Goal: Communication & Community: Share content

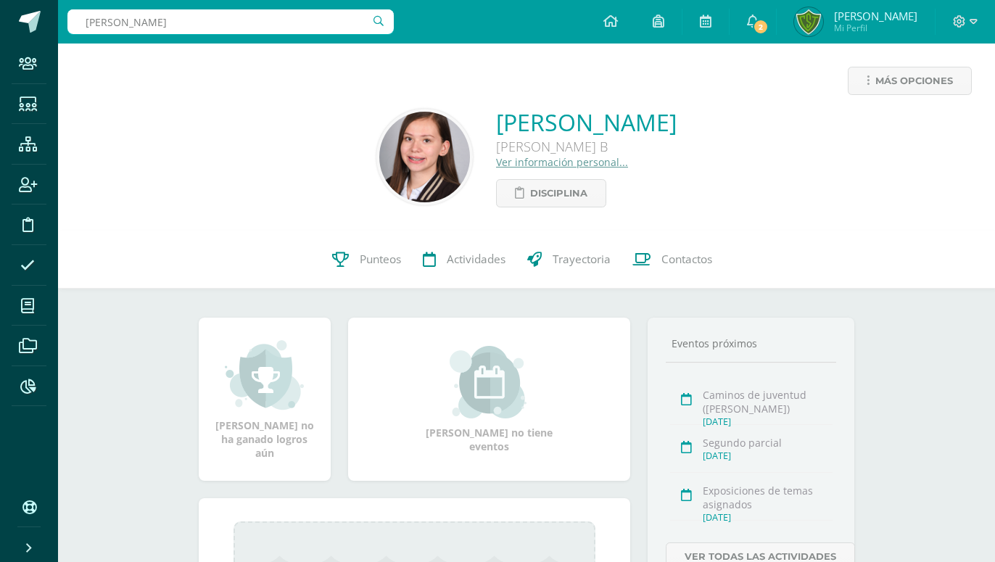
click at [67, 9] on input "[PERSON_NAME]" at bounding box center [230, 21] width 326 height 25
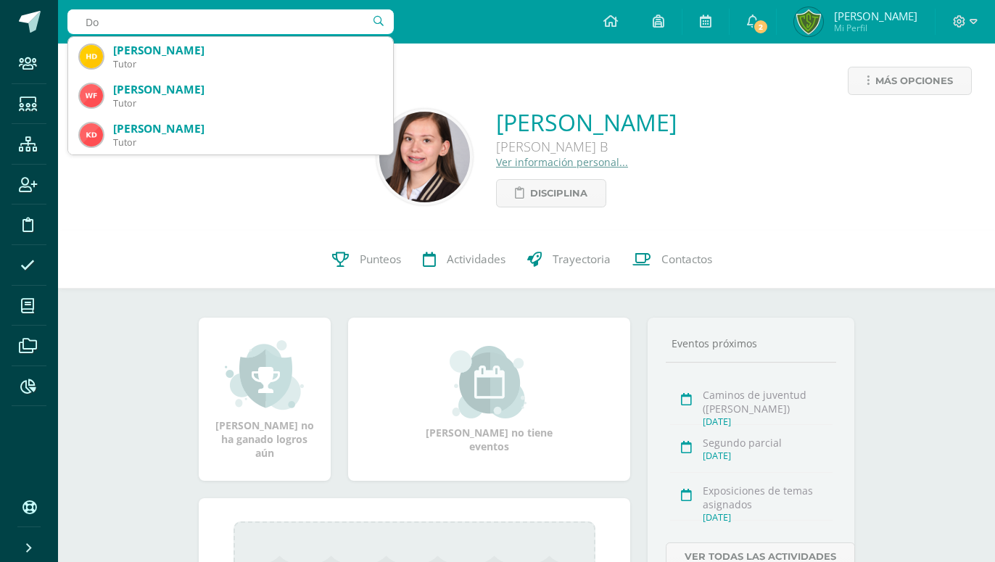
type input "D"
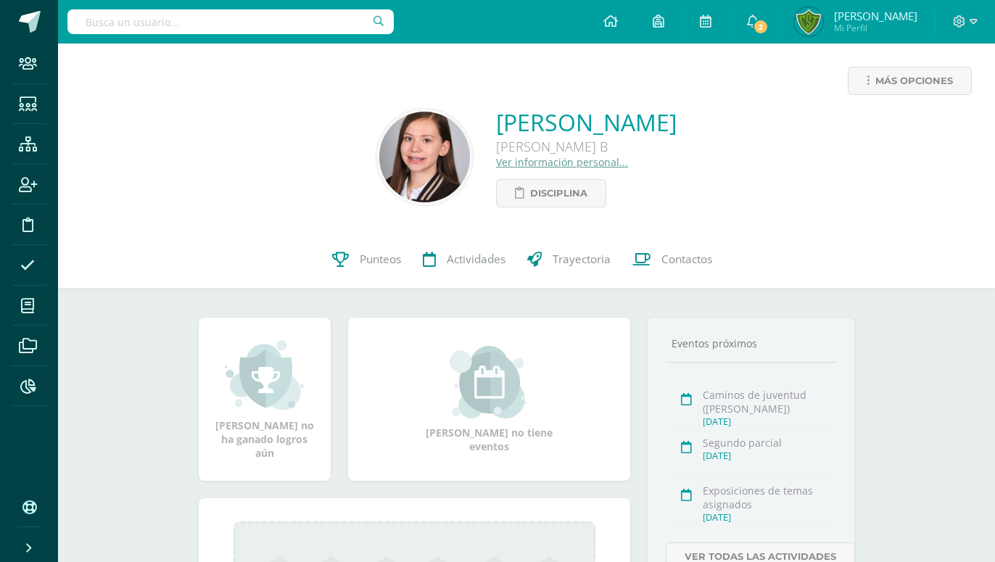
click at [194, 17] on input "text" at bounding box center [230, 21] width 326 height 25
paste input "Marcela Doni"
type input "Marcela Doni"
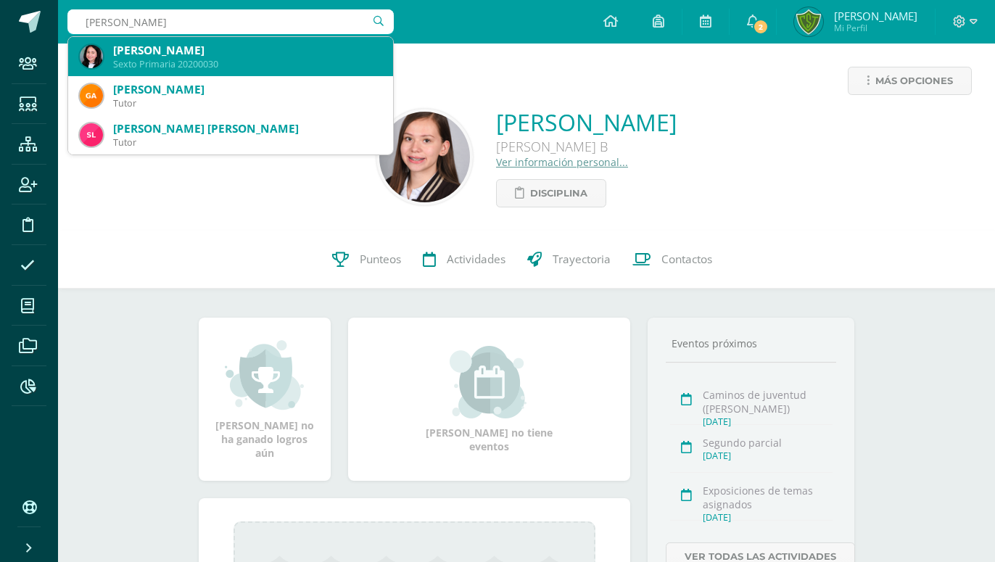
click at [156, 67] on div "Sexto Primaria 20200030" at bounding box center [247, 64] width 268 height 12
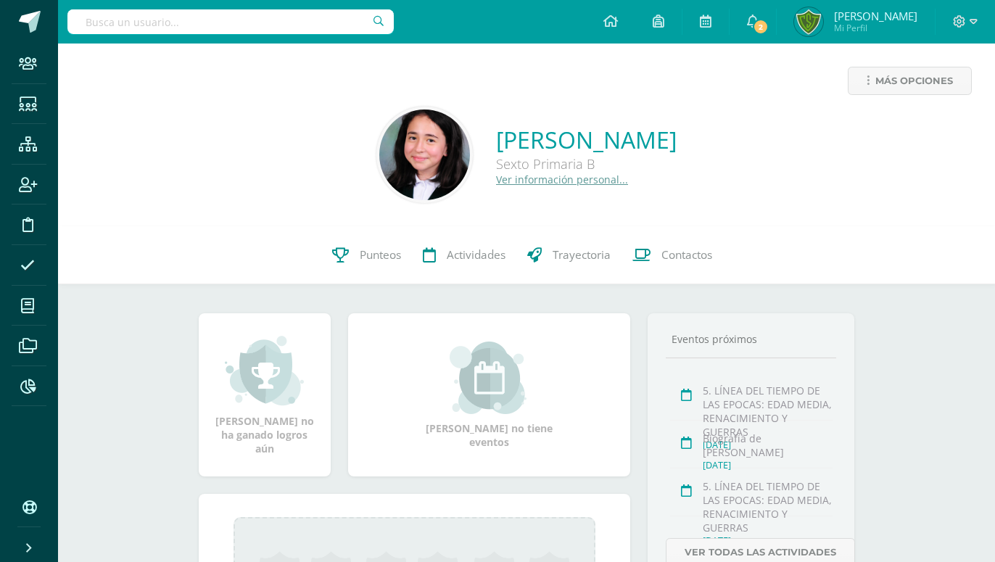
click at [504, 181] on link "Ver información personal..." at bounding box center [562, 180] width 132 height 14
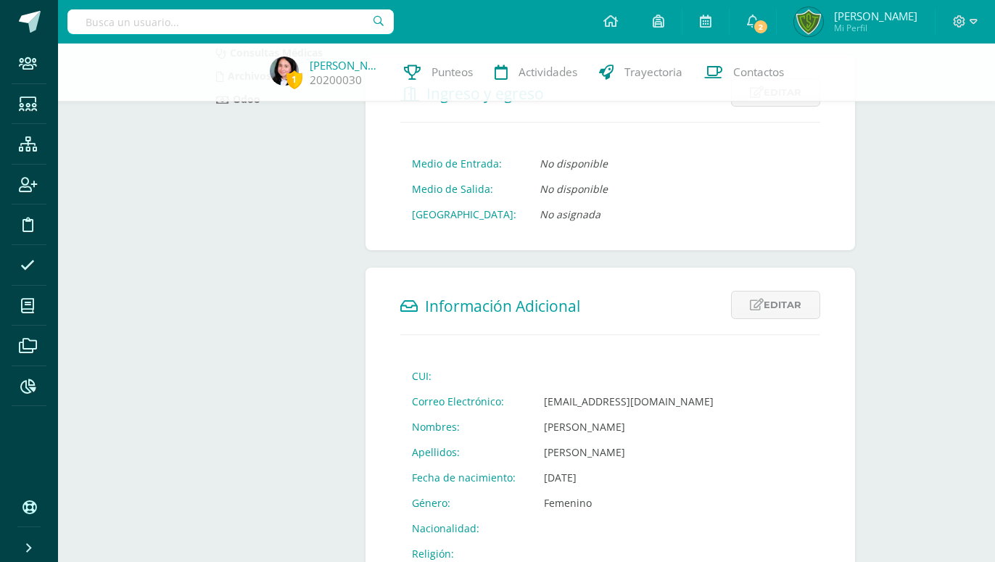
scroll to position [74, 0]
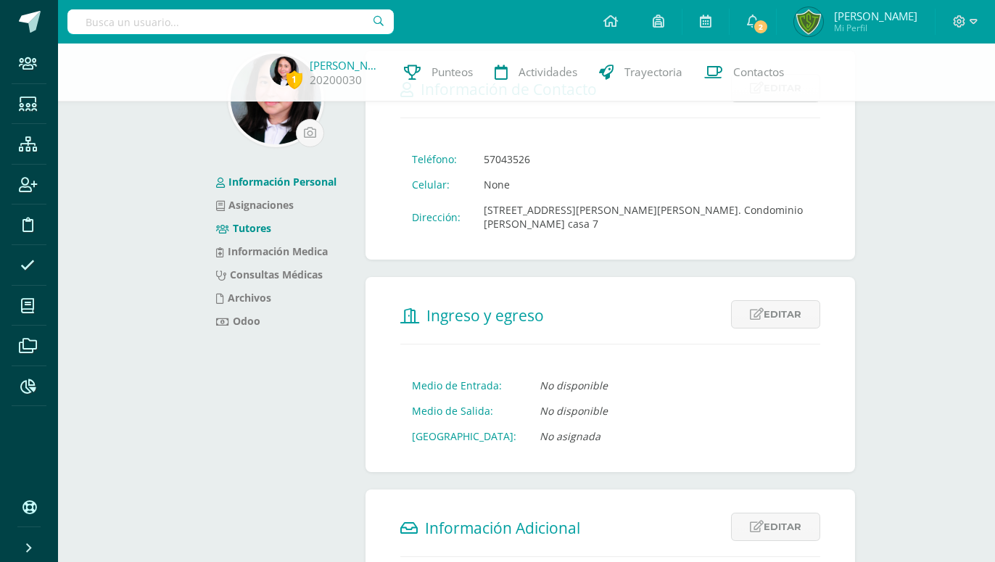
click at [255, 231] on link "Tutores" at bounding box center [243, 228] width 55 height 14
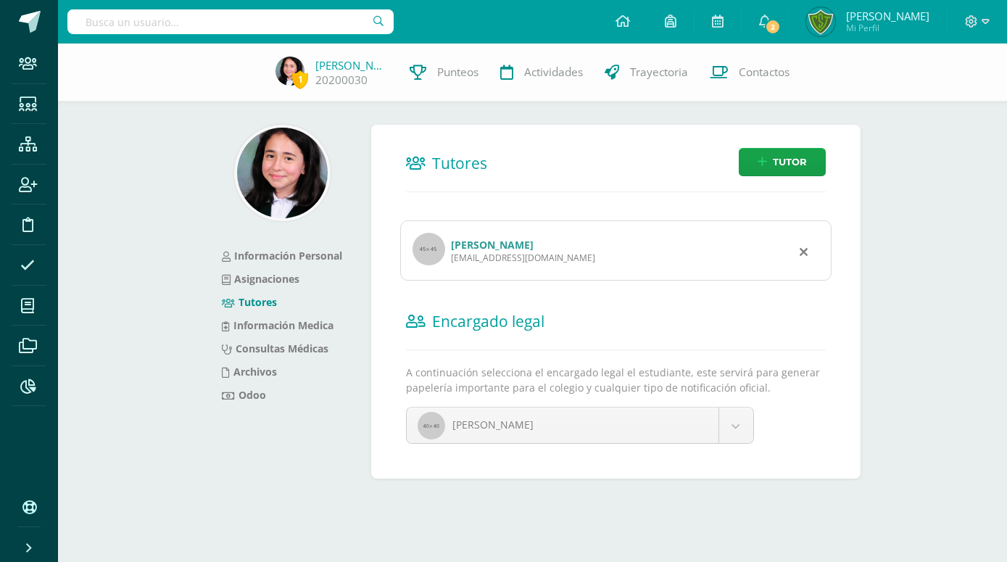
click at [482, 220] on div "Susana Esmeralda Vega Martínez vegasusana332@gmail.com" at bounding box center [616, 250] width 432 height 60
click at [490, 238] on link "Susana Esmeralda Vega Martínez" at bounding box center [492, 245] width 83 height 14
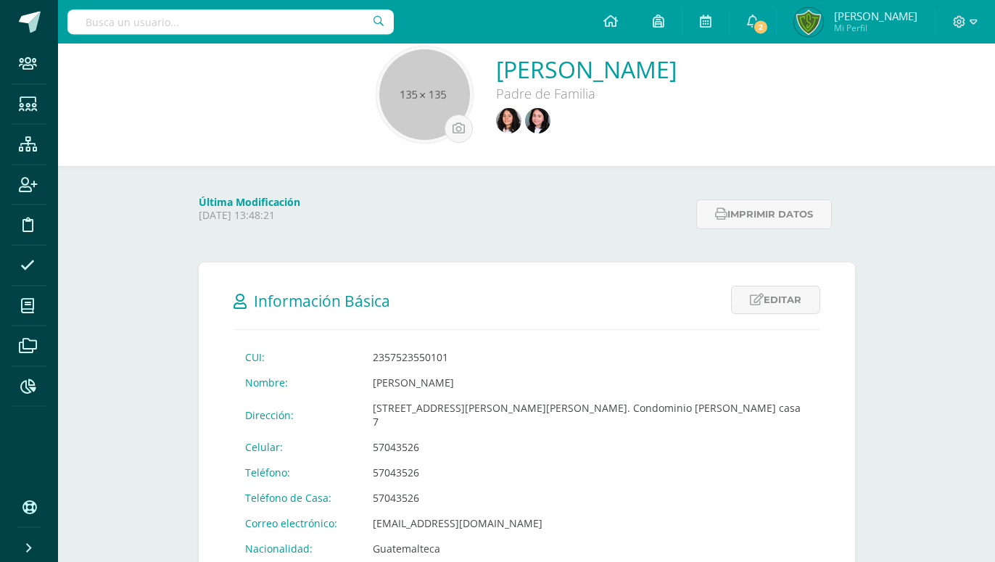
scroll to position [74, 0]
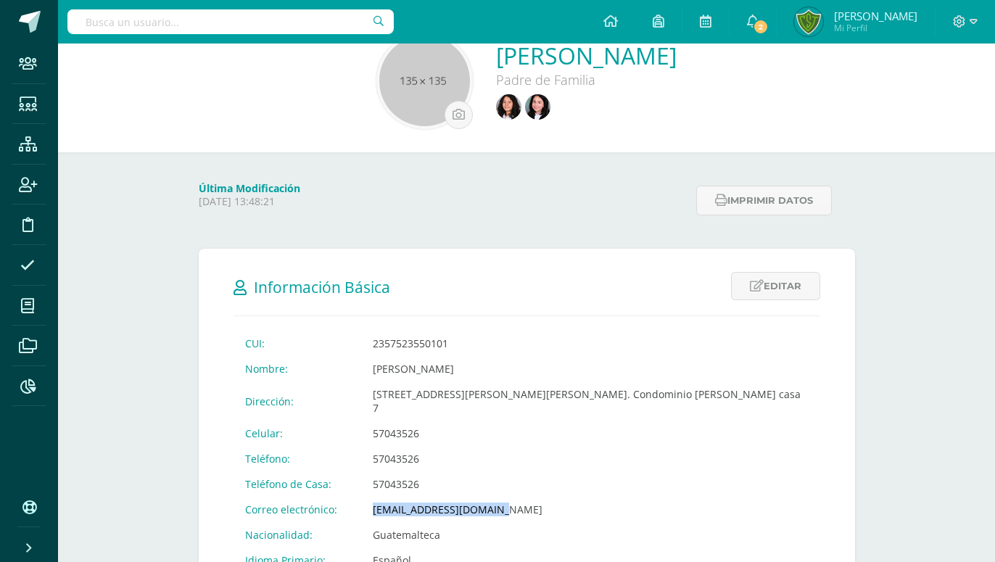
drag, startPoint x: 366, startPoint y: 482, endPoint x: 503, endPoint y: 482, distance: 137.1
click at [503, 497] on td "[EMAIL_ADDRESS][DOMAIN_NAME]" at bounding box center [590, 509] width 458 height 25
copy td "[EMAIL_ADDRESS][DOMAIN_NAME]"
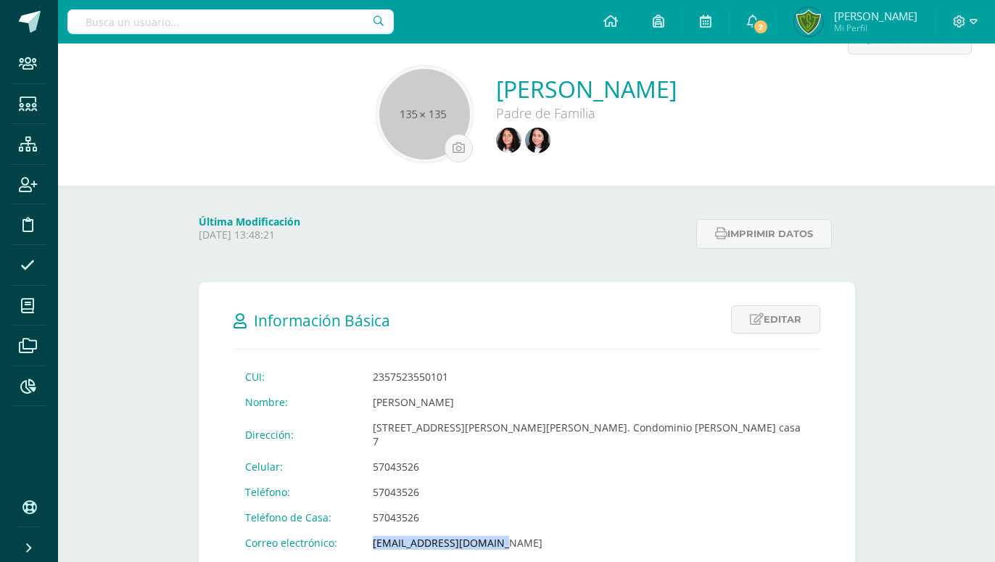
scroll to position [0, 0]
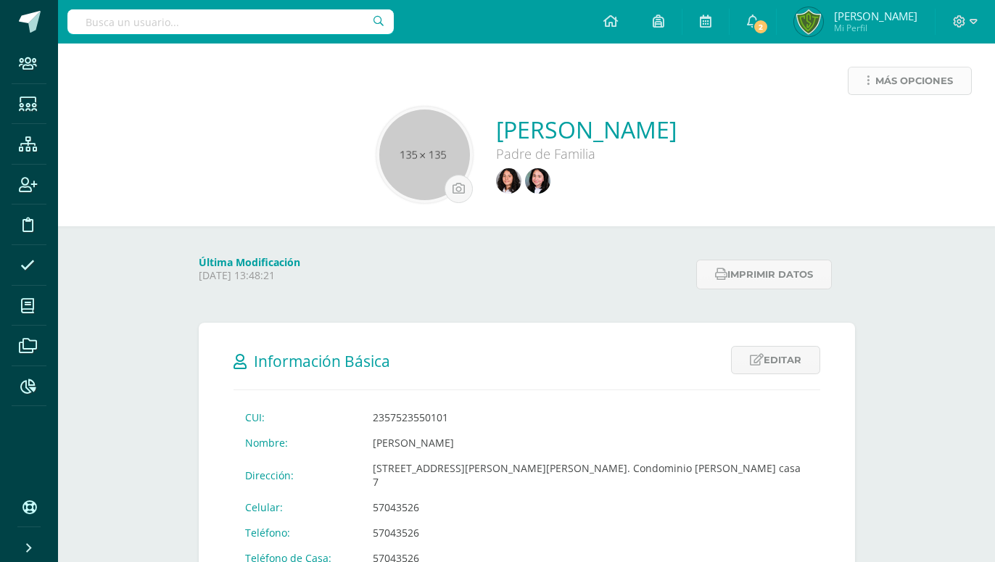
click at [880, 94] on link "Más opciones" at bounding box center [910, 81] width 124 height 28
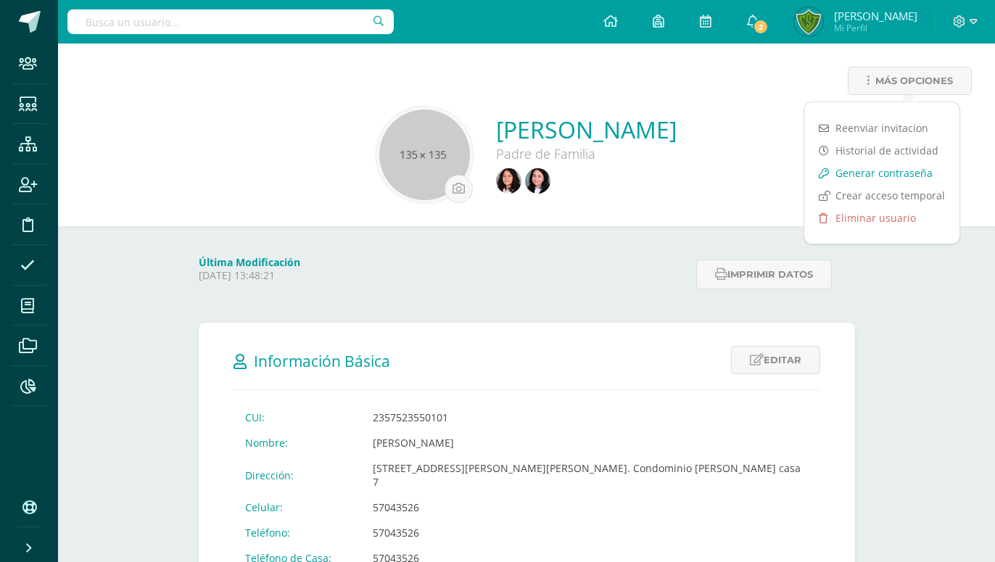
click at [853, 168] on link "Generar contraseña" at bounding box center [881, 173] width 155 height 22
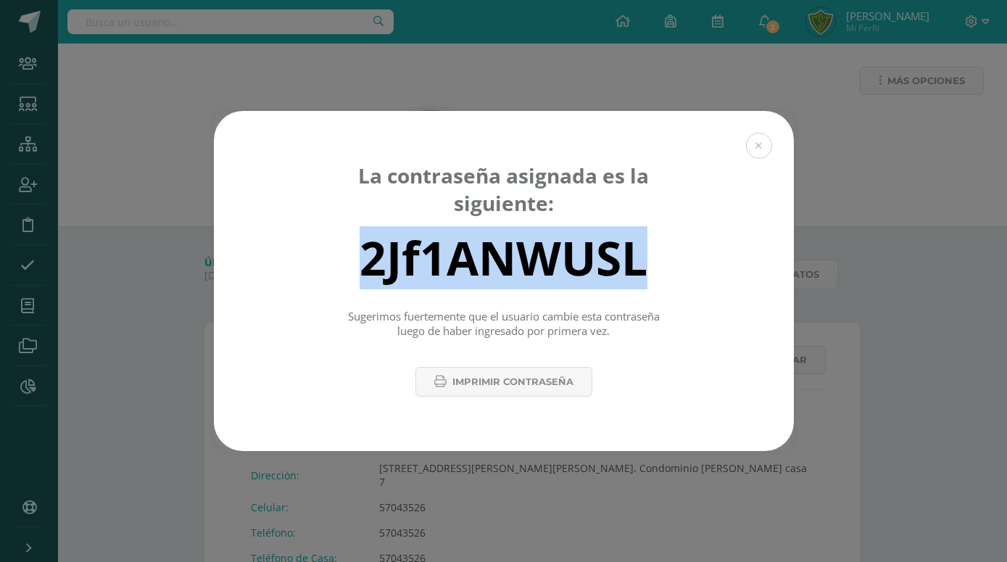
drag, startPoint x: 339, startPoint y: 259, endPoint x: 682, endPoint y: 259, distance: 342.3
click at [682, 259] on div "2Jf1ANWUSL" at bounding box center [503, 257] width 529 height 58
copy div "2Jf1ANWUSL"
click at [769, 149] on button at bounding box center [759, 146] width 26 height 26
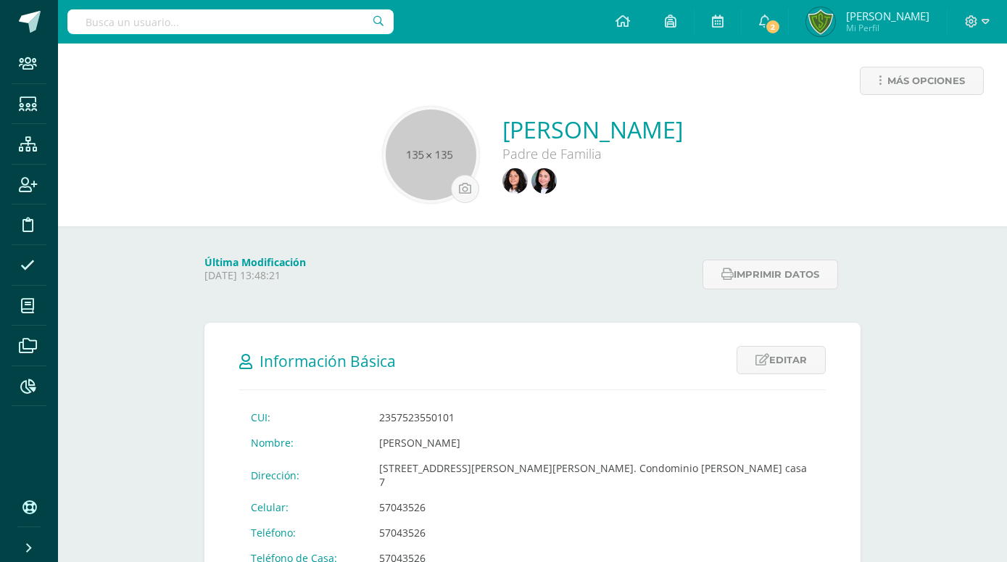
click at [992, 17] on div at bounding box center [977, 22] width 59 height 44
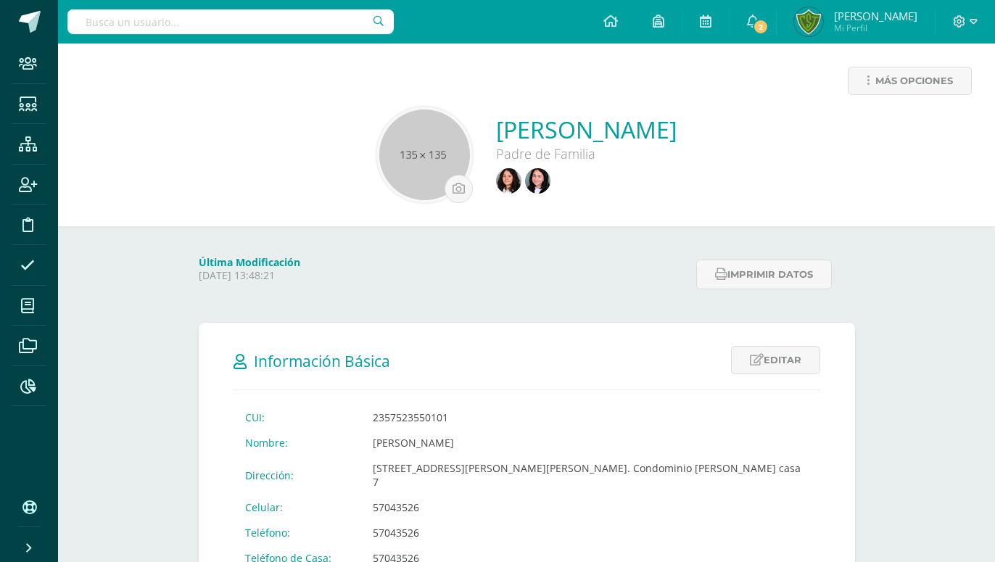
click at [983, 20] on div at bounding box center [965, 22] width 59 height 44
click at [975, 23] on icon at bounding box center [974, 21] width 8 height 5
click at [851, 120] on span "Cerrar sesión" at bounding box center [870, 120] width 65 height 14
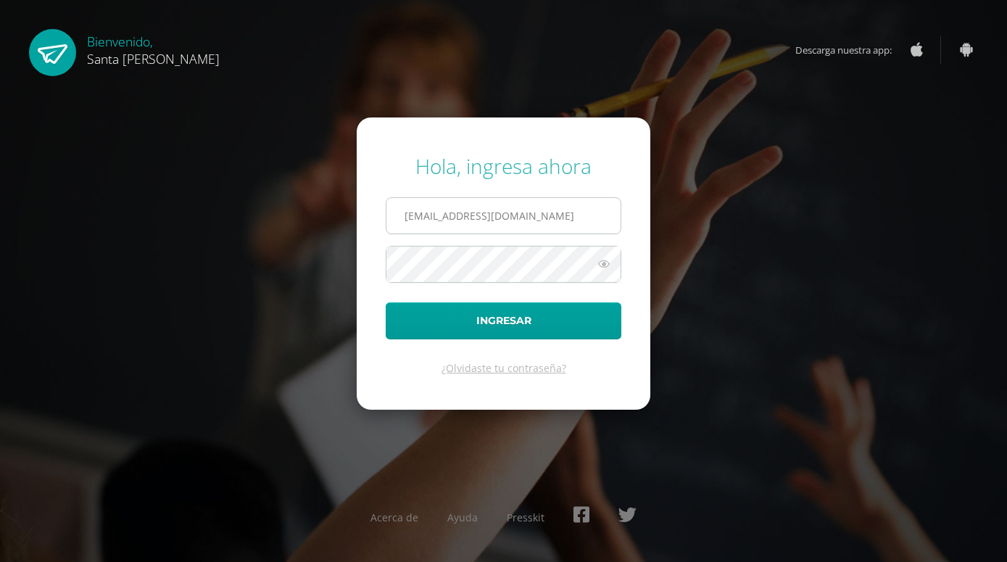
drag, startPoint x: 598, startPoint y: 215, endPoint x: 369, endPoint y: 221, distance: 228.5
click at [387, 221] on input "[EMAIL_ADDRESS][DOMAIN_NAME]" at bounding box center [504, 216] width 234 height 36
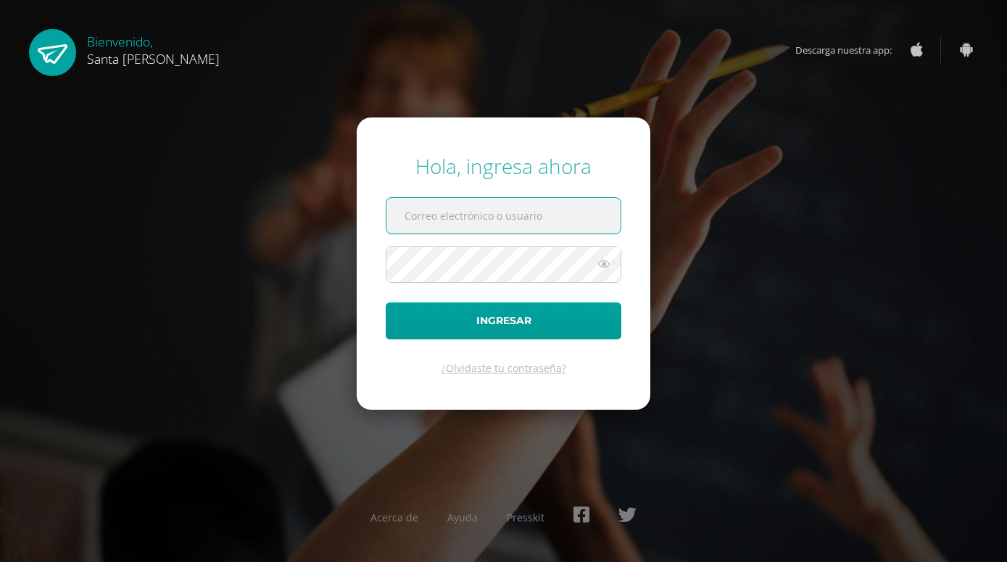
paste input "vegasusana332@gmail.com"
type input "vegasusana332@gmail.com"
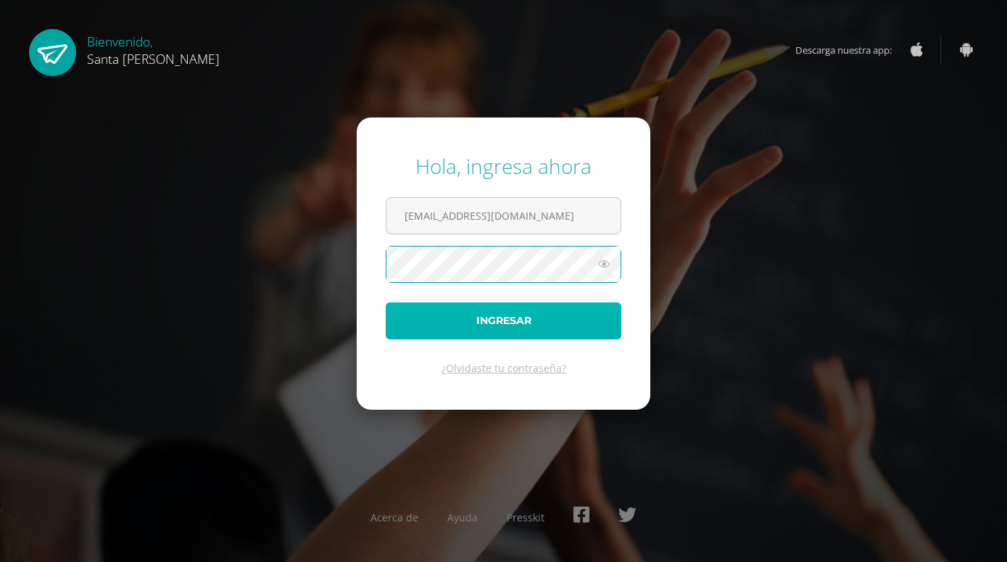
click at [499, 313] on button "Ingresar" at bounding box center [504, 320] width 236 height 37
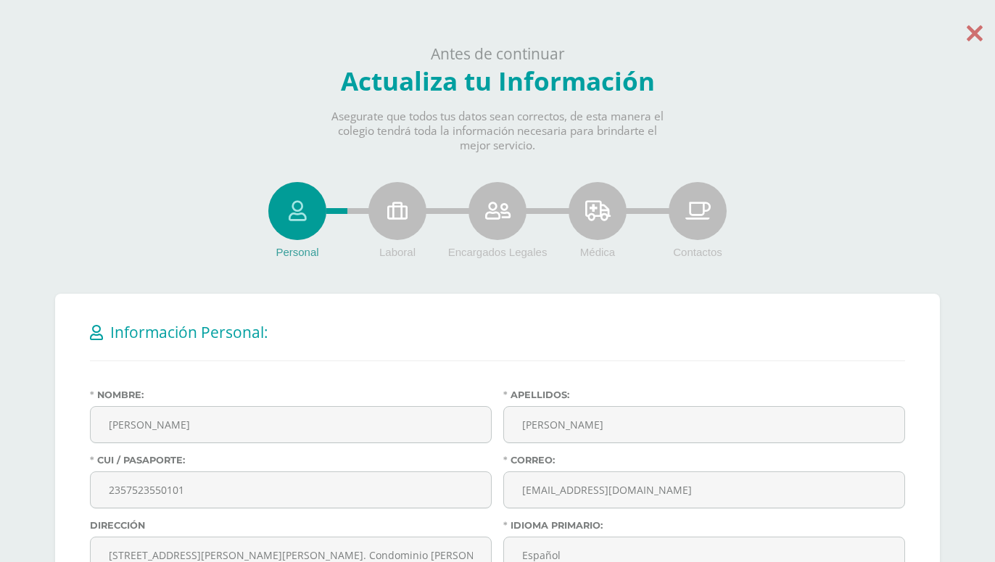
click at [973, 32] on icon at bounding box center [975, 32] width 16 height 25
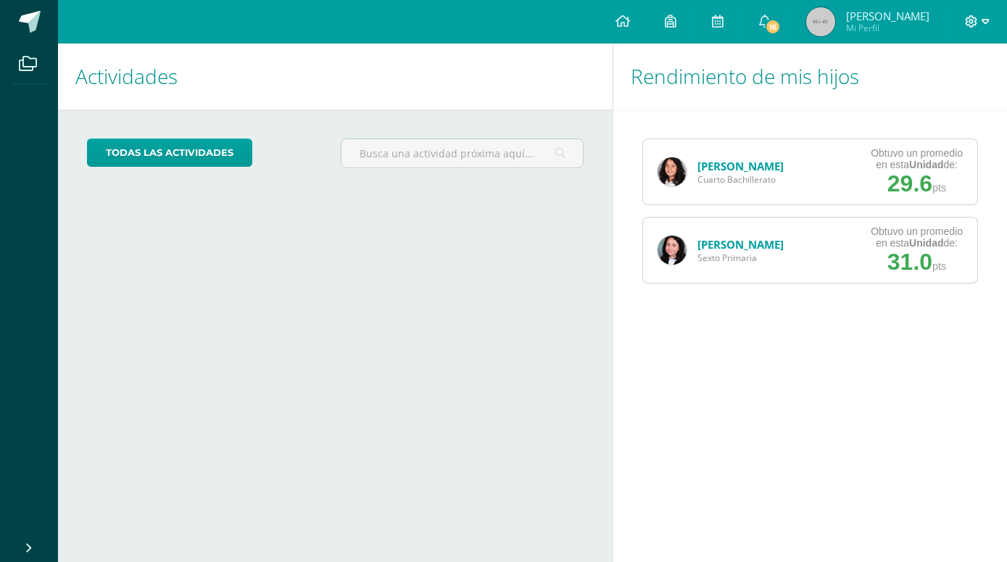
click at [986, 24] on icon at bounding box center [986, 21] width 8 height 5
click at [936, 103] on span "Cerrar sesión" at bounding box center [939, 99] width 65 height 14
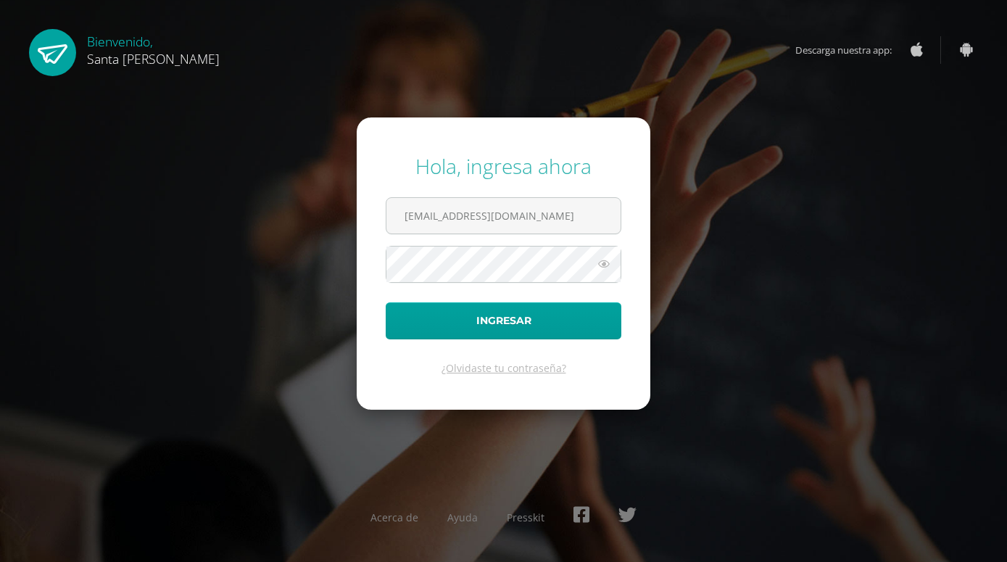
type input "[EMAIL_ADDRESS][DOMAIN_NAME]"
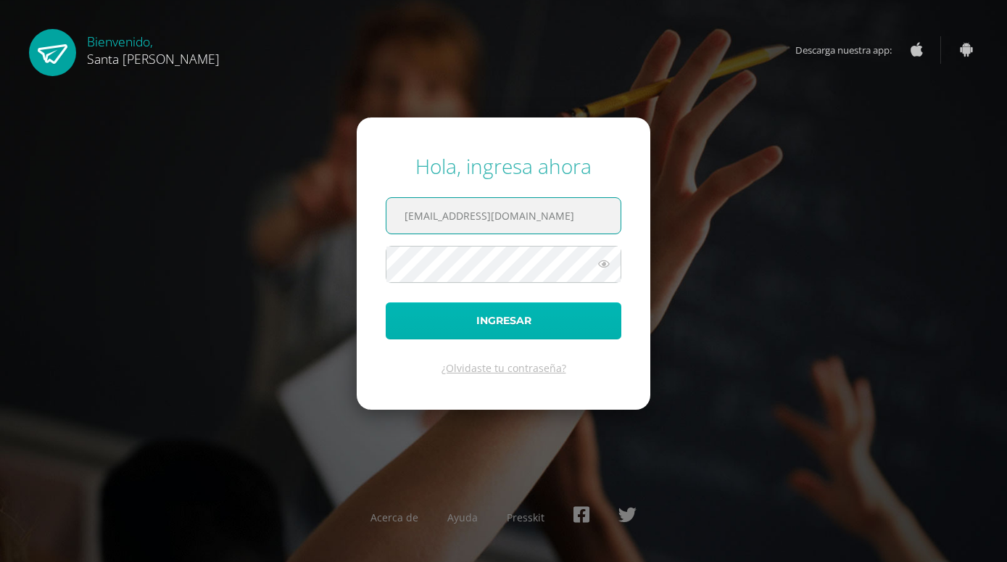
click at [519, 314] on button "Ingresar" at bounding box center [504, 320] width 236 height 37
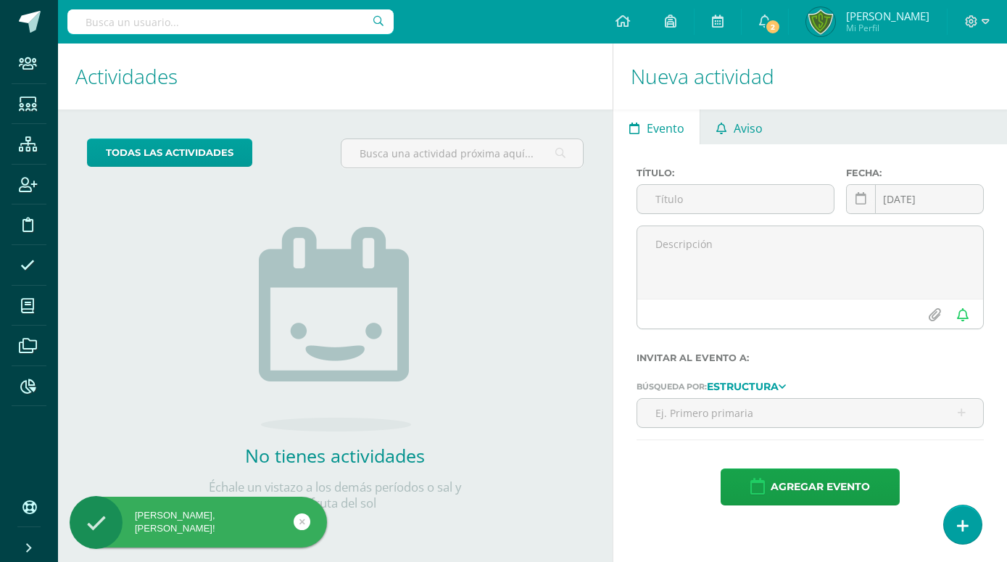
click at [769, 137] on link "Aviso" at bounding box center [740, 127] width 78 height 35
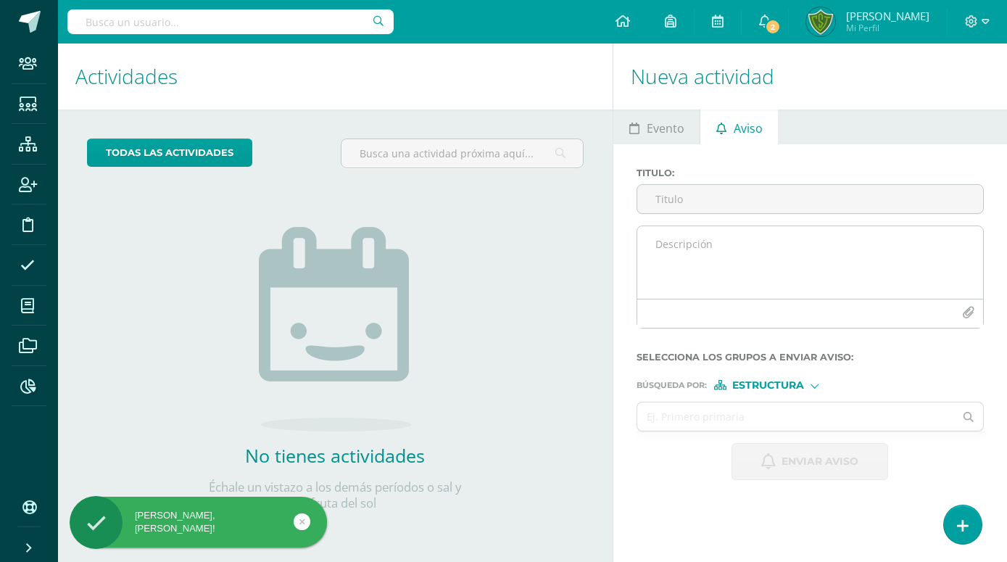
click at [732, 243] on textarea at bounding box center [810, 262] width 346 height 73
paste textarea "Estimados padres y madres de familia: Reciban un cordial y fraternal saludo en …"
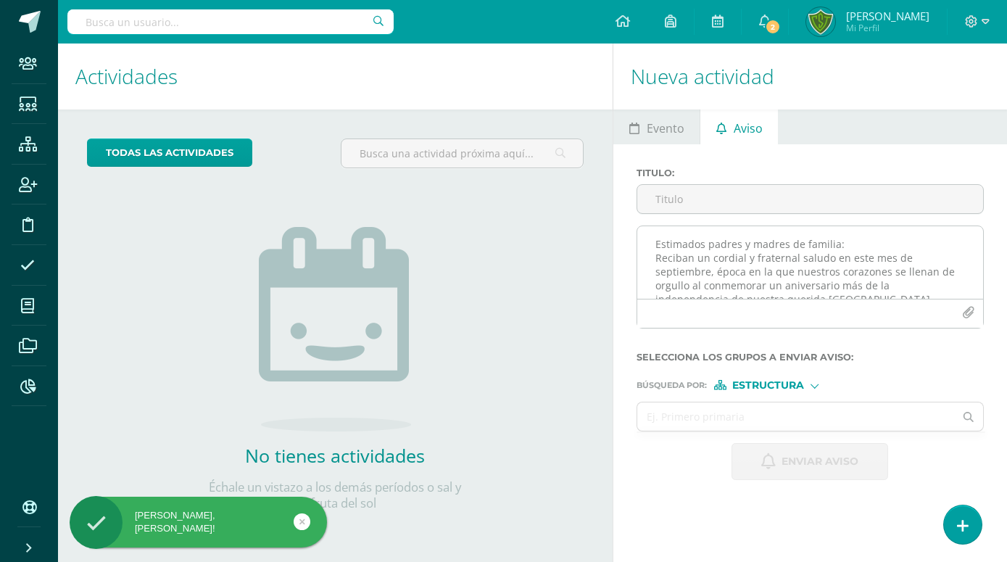
scroll to position [62, 0]
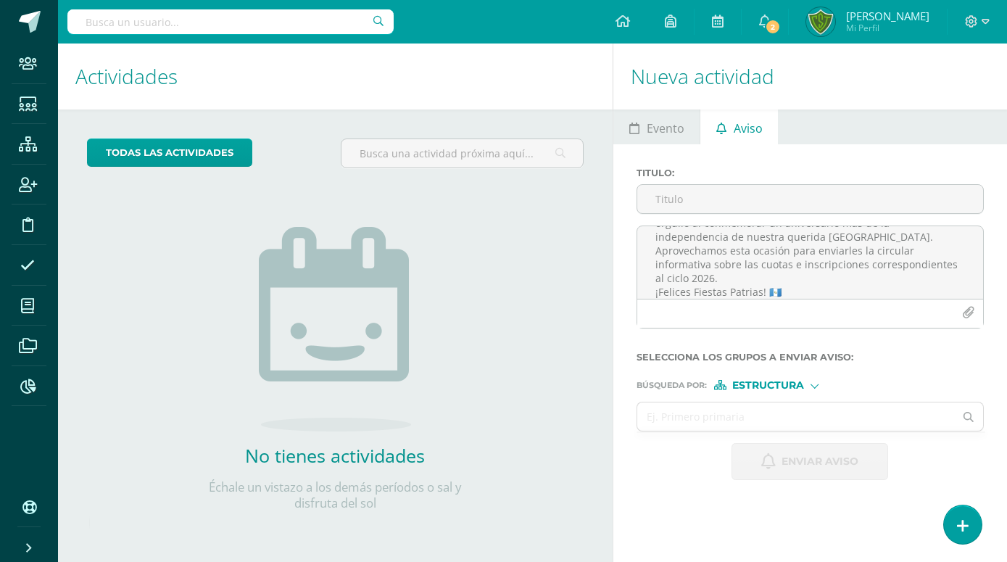
type textarea "Estimados padres y madres de familia: Reciban un cordial y fraternal saludo en …"
click at [744, 385] on span "Estructura" at bounding box center [768, 385] width 72 height 8
click at [695, 412] on input "text" at bounding box center [795, 417] width 317 height 28
click at [727, 125] on link "Aviso" at bounding box center [740, 127] width 78 height 35
click at [694, 200] on input "Titulo :" at bounding box center [810, 199] width 346 height 28
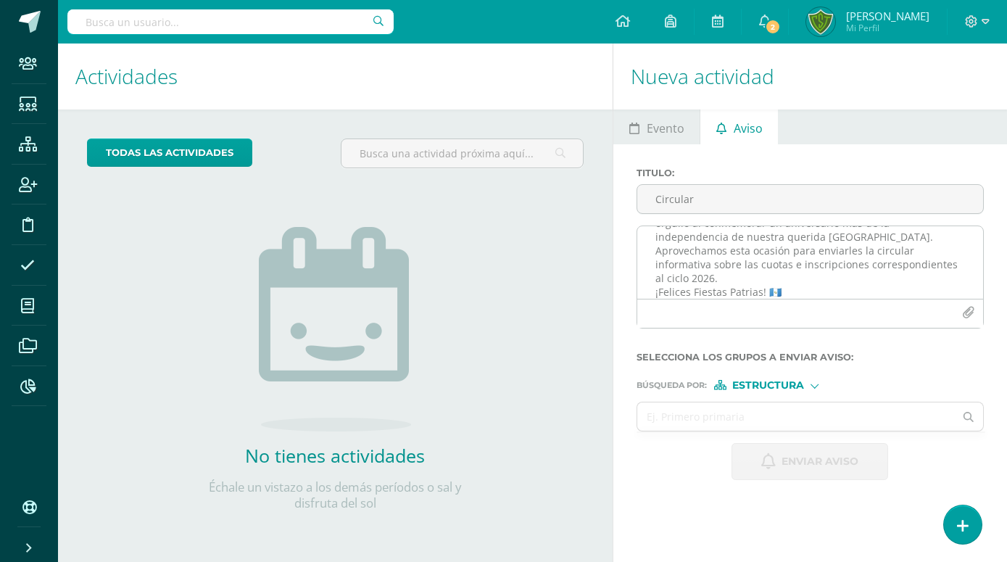
type input "Circular"
click at [962, 315] on button "button" at bounding box center [968, 313] width 28 height 28
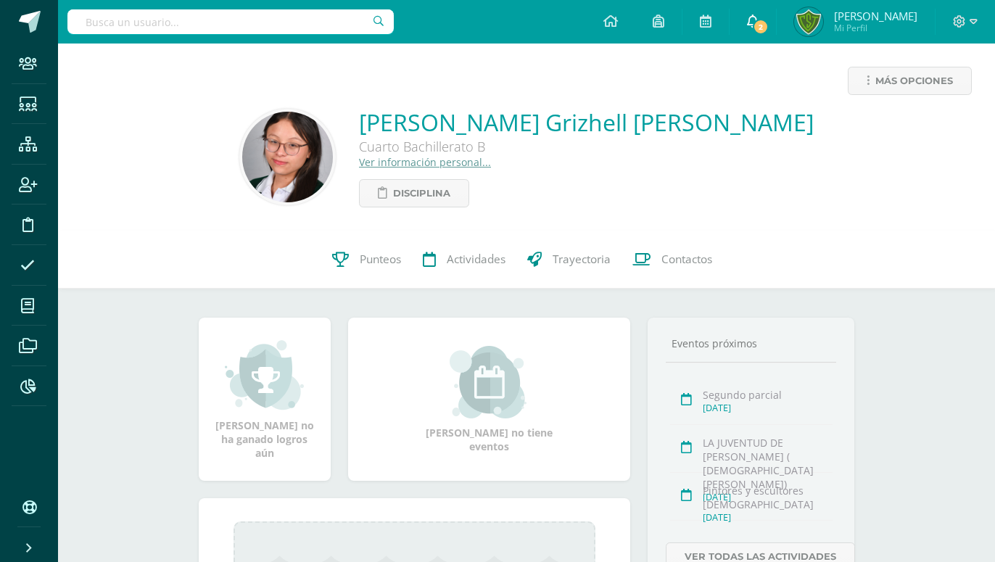
click at [769, 28] on span "2" at bounding box center [761, 27] width 16 height 16
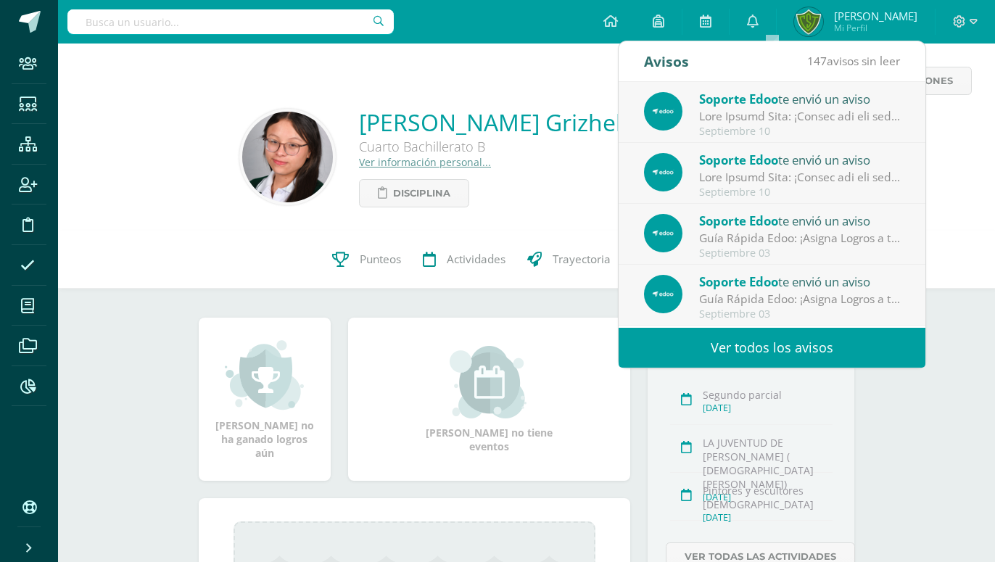
click at [493, 229] on div "Más opciones Anielka Grizhell Espinoza Boch Cuarto Bachillerato B Ver informaci…" at bounding box center [526, 137] width 937 height 187
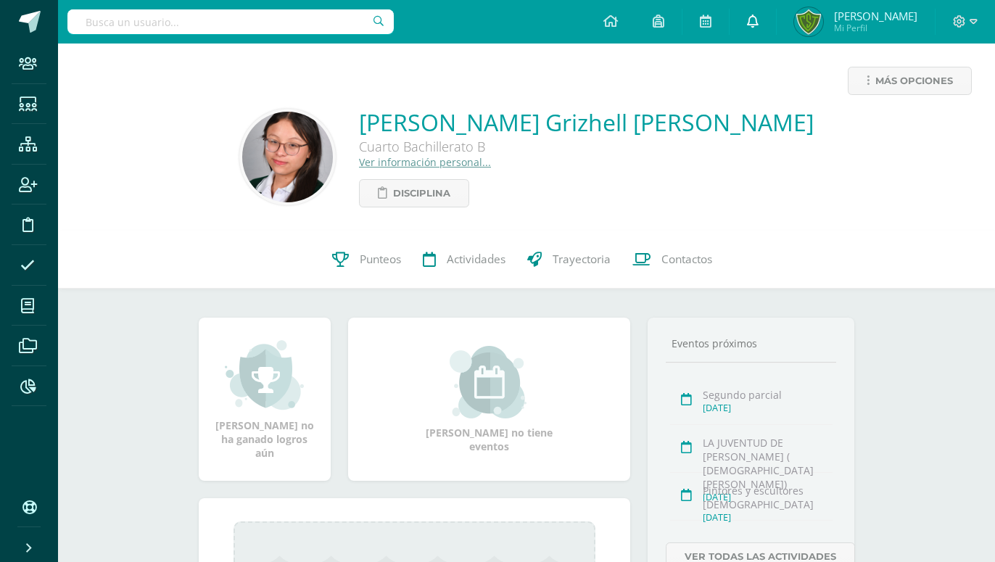
click at [759, 17] on icon at bounding box center [753, 21] width 12 height 13
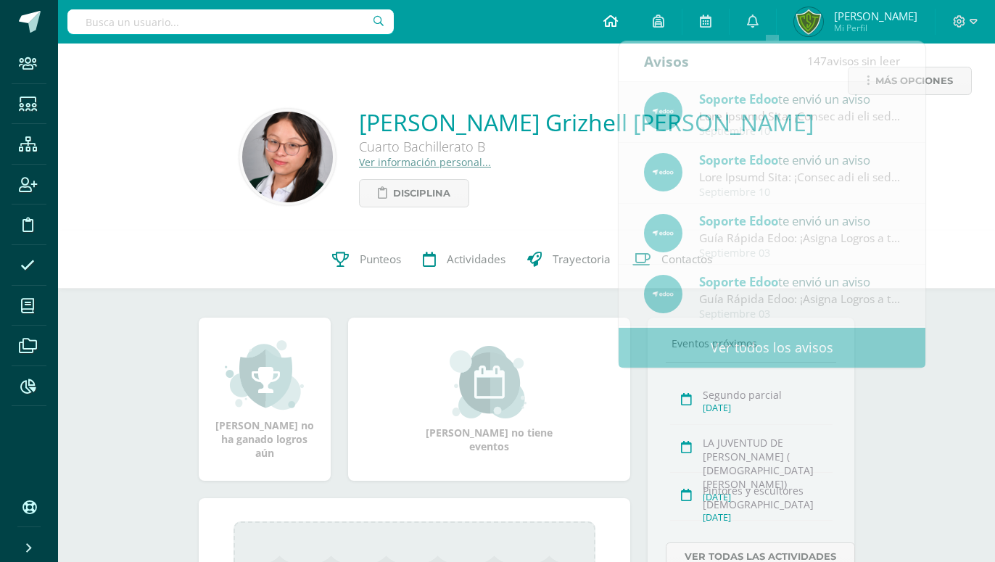
click at [618, 22] on icon at bounding box center [610, 21] width 15 height 13
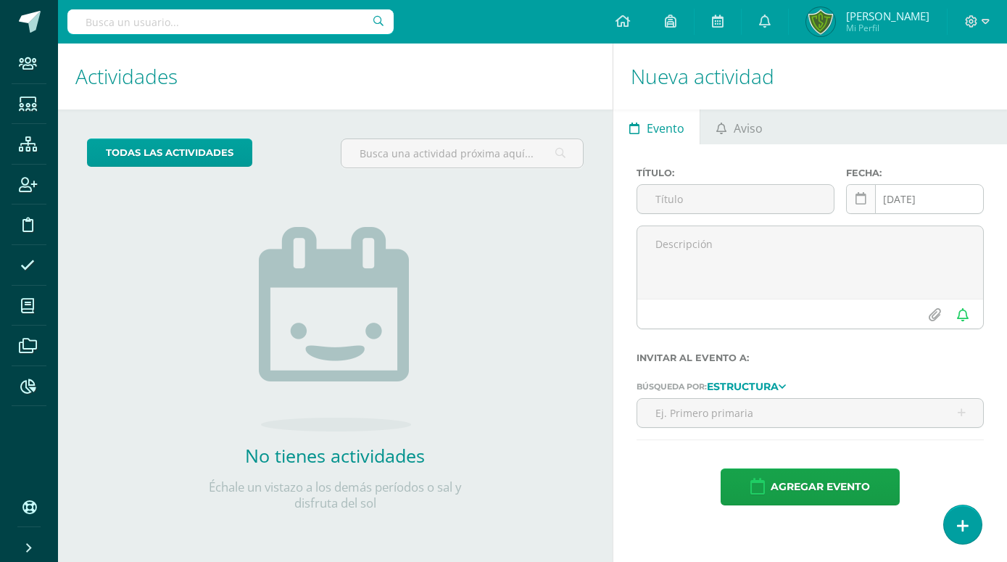
click at [866, 198] on icon at bounding box center [861, 199] width 11 height 12
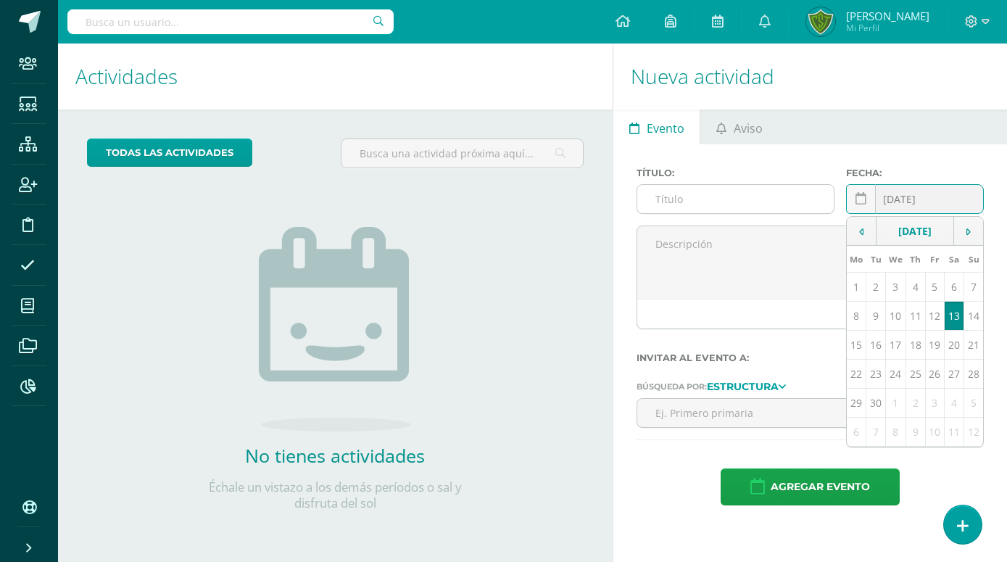
click at [757, 197] on input "text" at bounding box center [735, 199] width 197 height 28
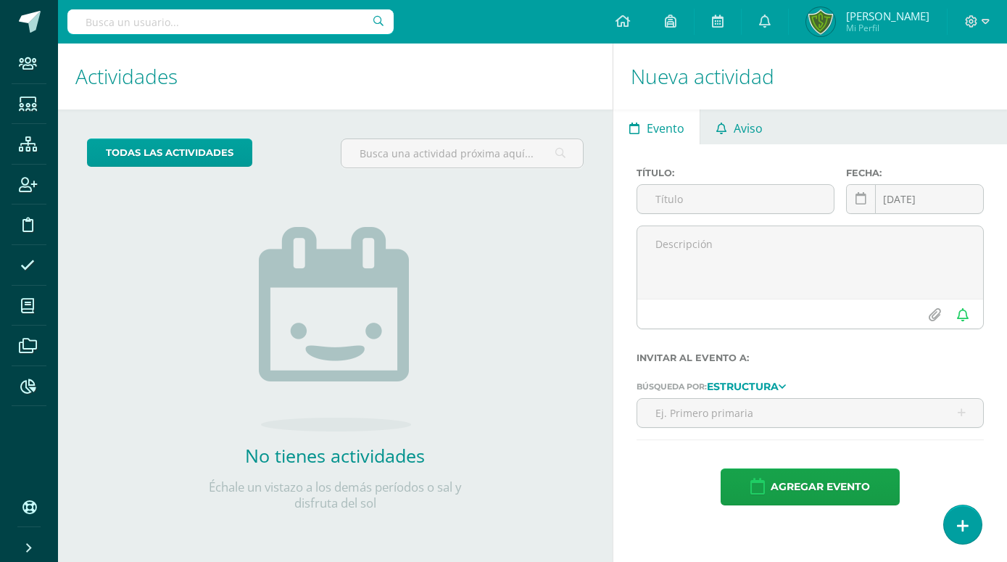
click at [758, 133] on span "Aviso" at bounding box center [748, 128] width 29 height 35
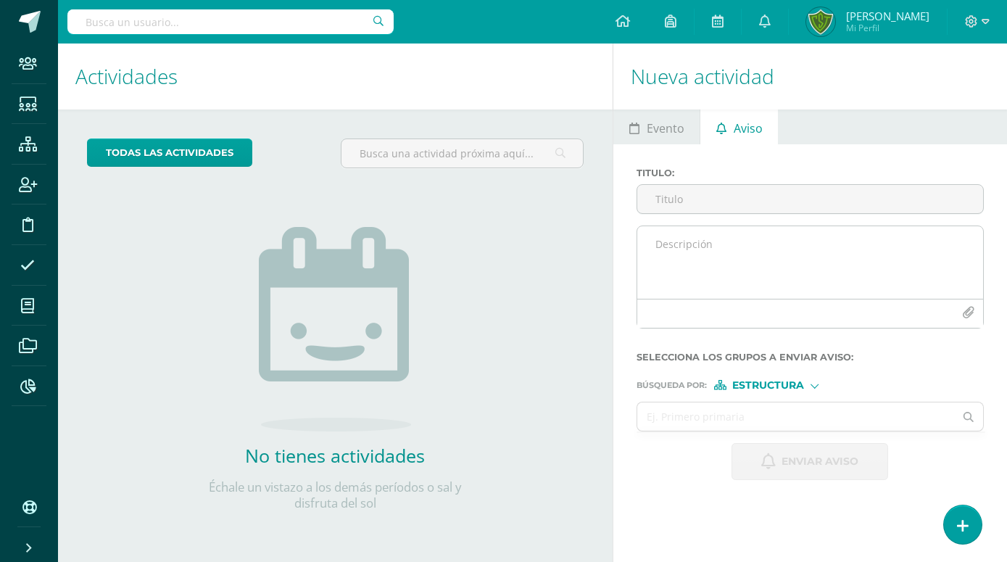
click at [967, 313] on icon "button" at bounding box center [968, 313] width 12 height 12
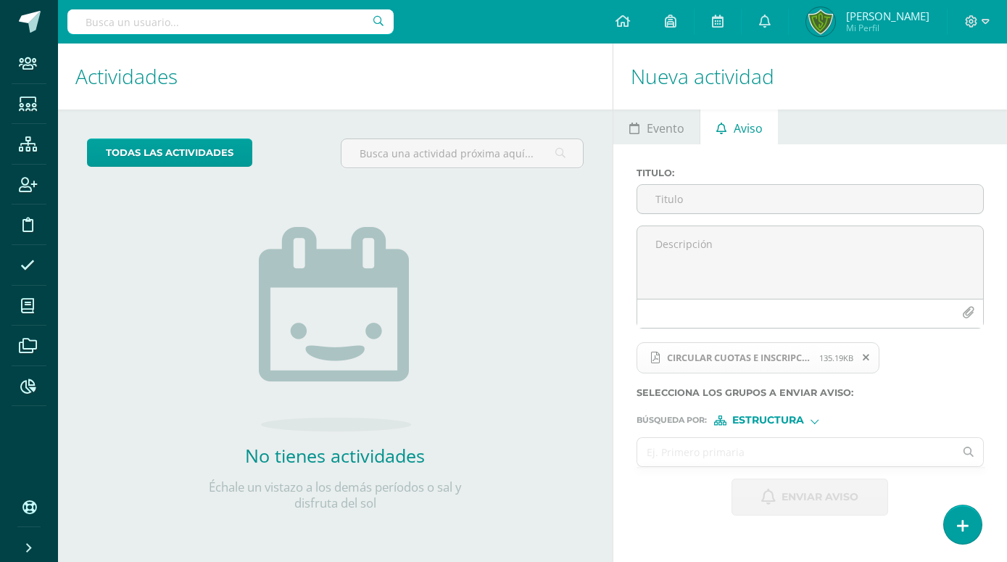
click at [711, 453] on input "text" at bounding box center [795, 452] width 317 height 28
type input "Preprimaria"
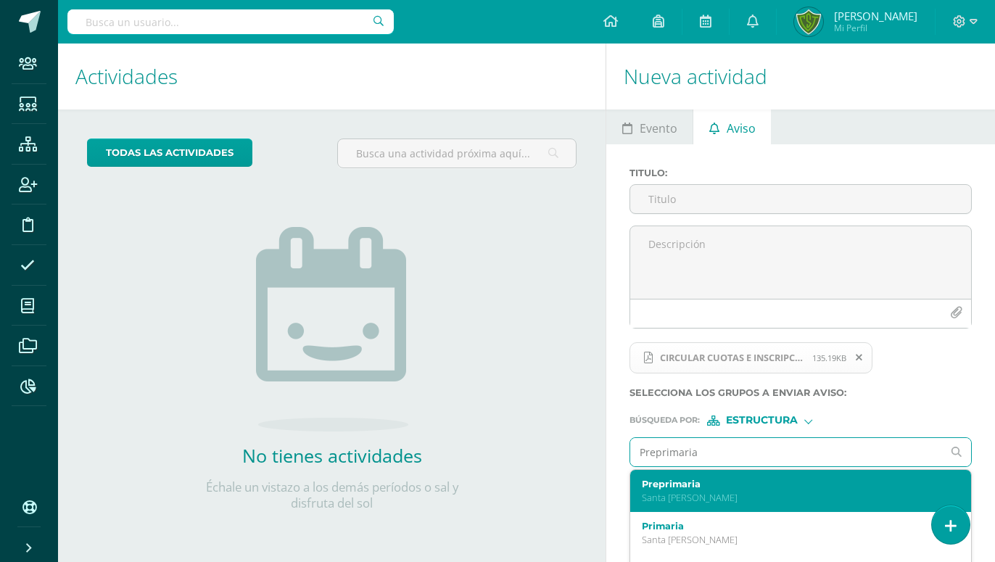
click at [717, 486] on label "Preprimaria" at bounding box center [794, 484] width 305 height 11
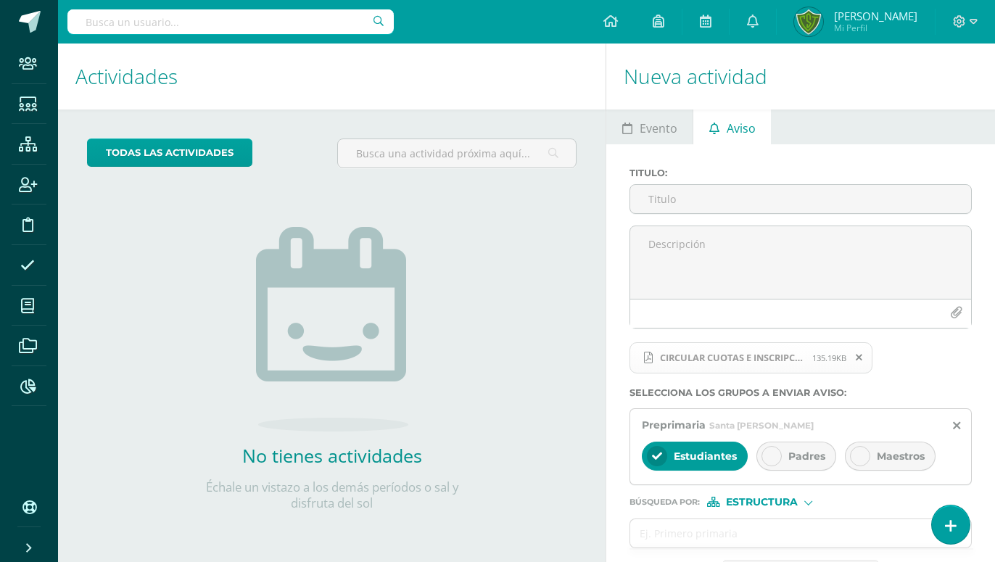
click at [801, 462] on span "Padres" at bounding box center [806, 456] width 37 height 13
click at [719, 540] on input "text" at bounding box center [786, 533] width 312 height 28
type input "p"
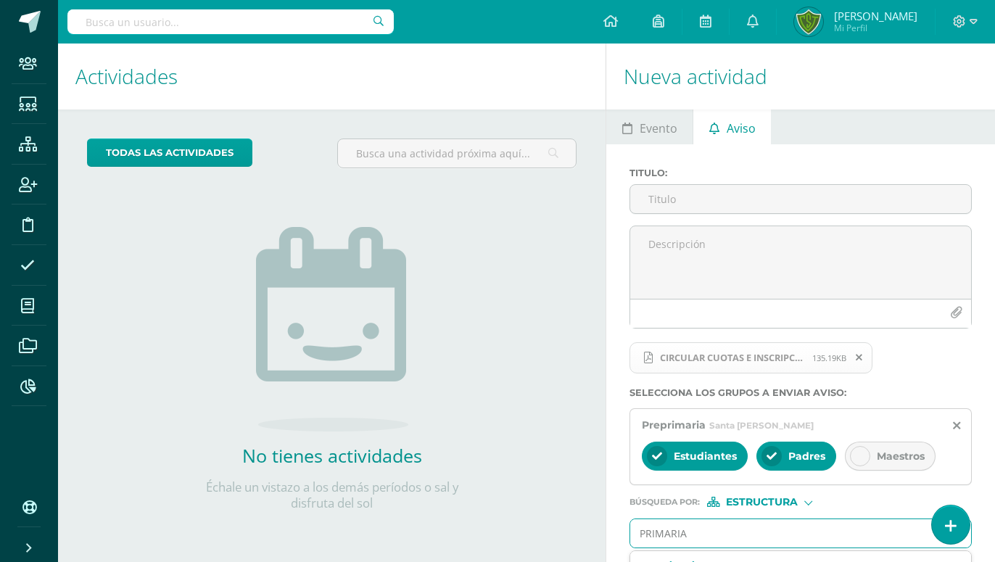
type input "PRIMARIA"
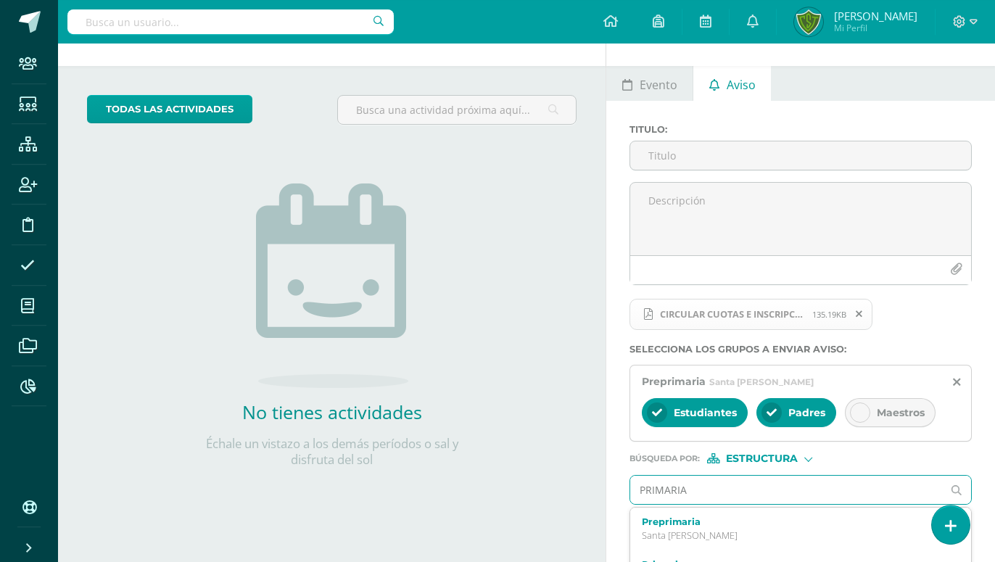
scroll to position [74, 0]
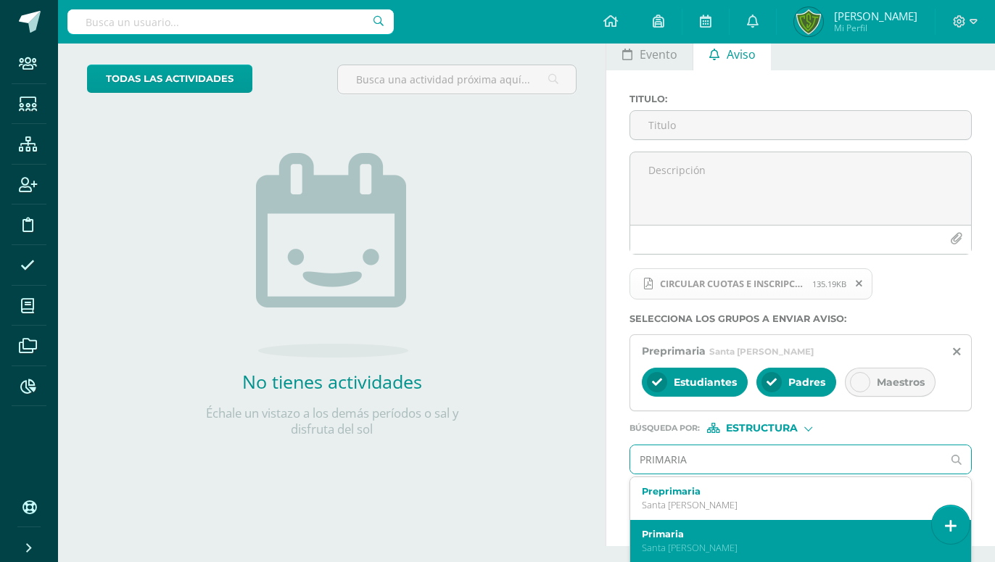
click at [760, 532] on label "Primaria" at bounding box center [794, 534] width 305 height 11
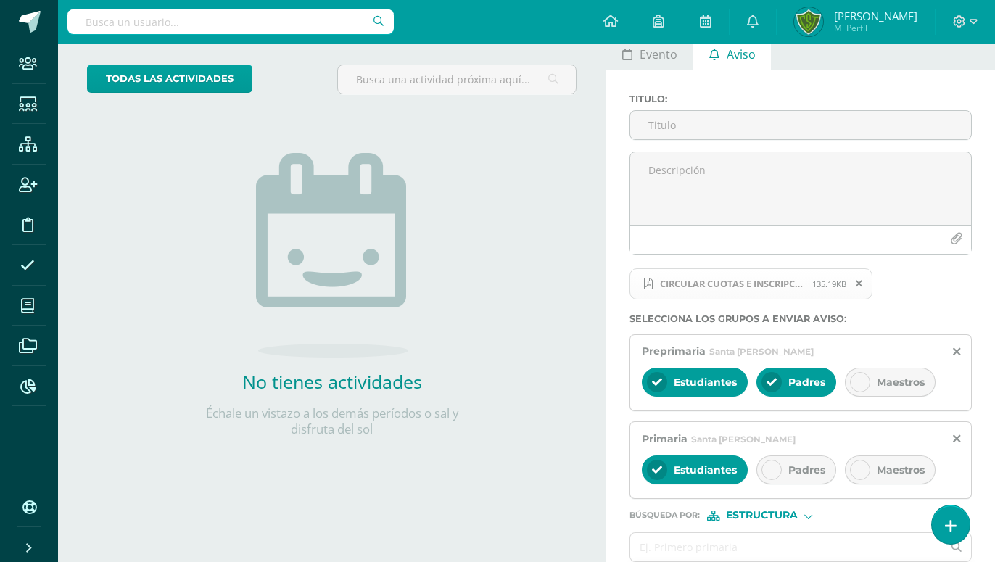
click at [786, 471] on div "Padres" at bounding box center [796, 469] width 80 height 29
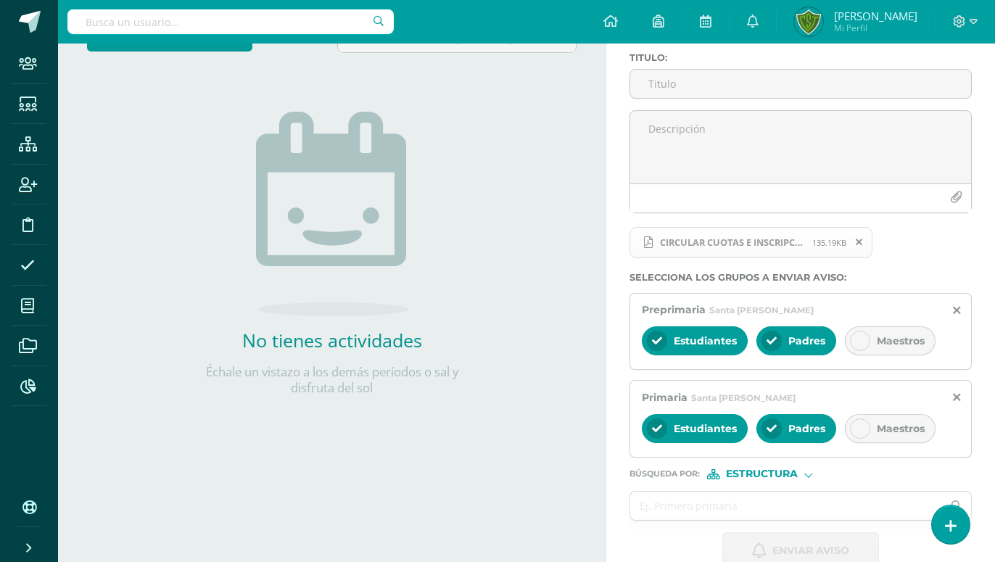
scroll to position [146, 0]
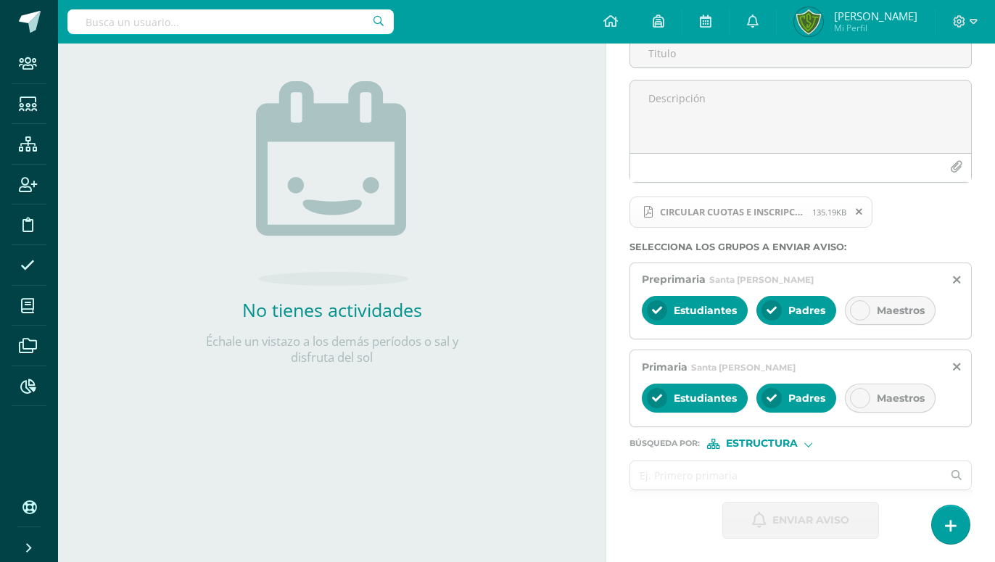
click at [729, 475] on input "text" at bounding box center [786, 475] width 312 height 28
click at [711, 471] on input "text" at bounding box center [786, 475] width 312 height 28
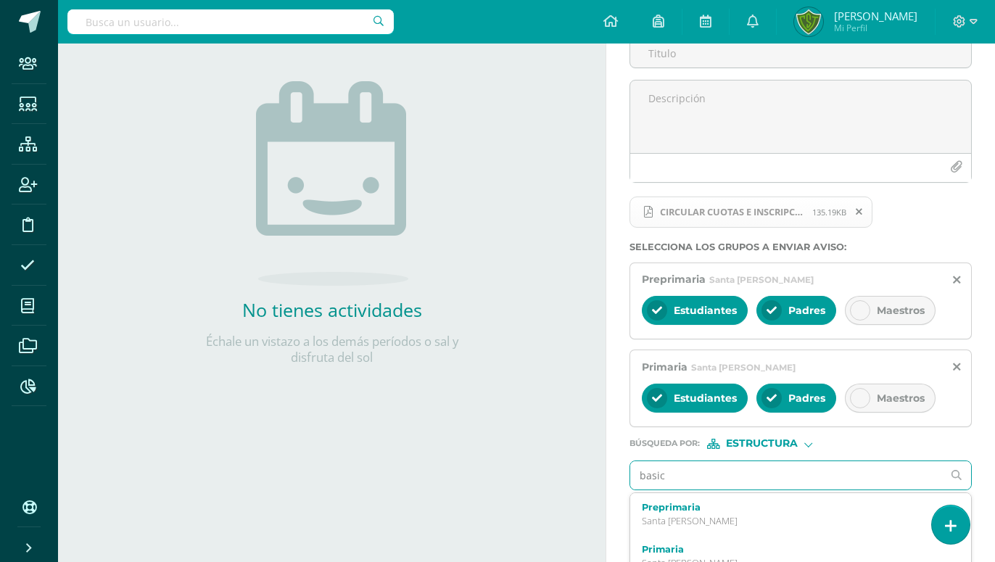
type input "basico"
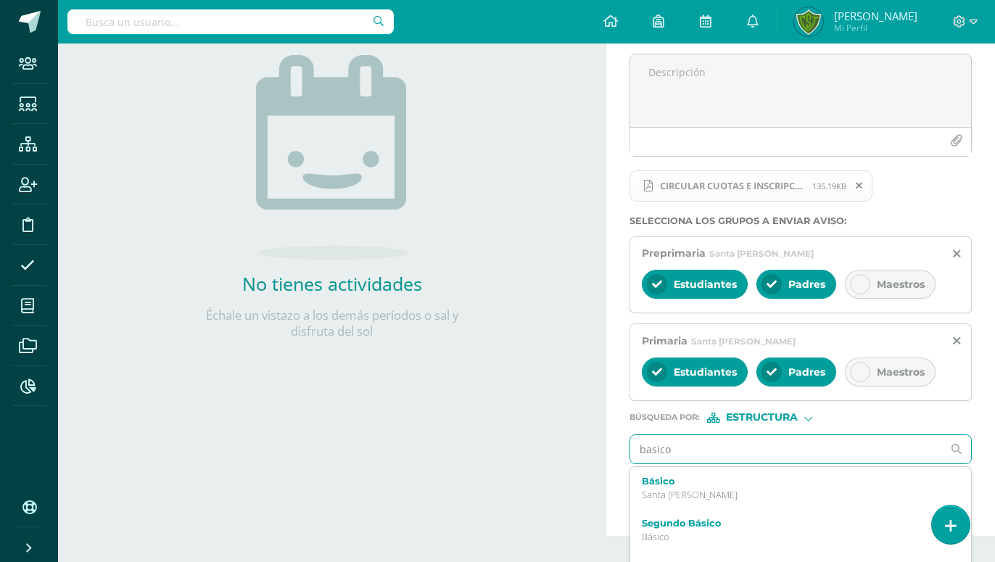
scroll to position [207, 0]
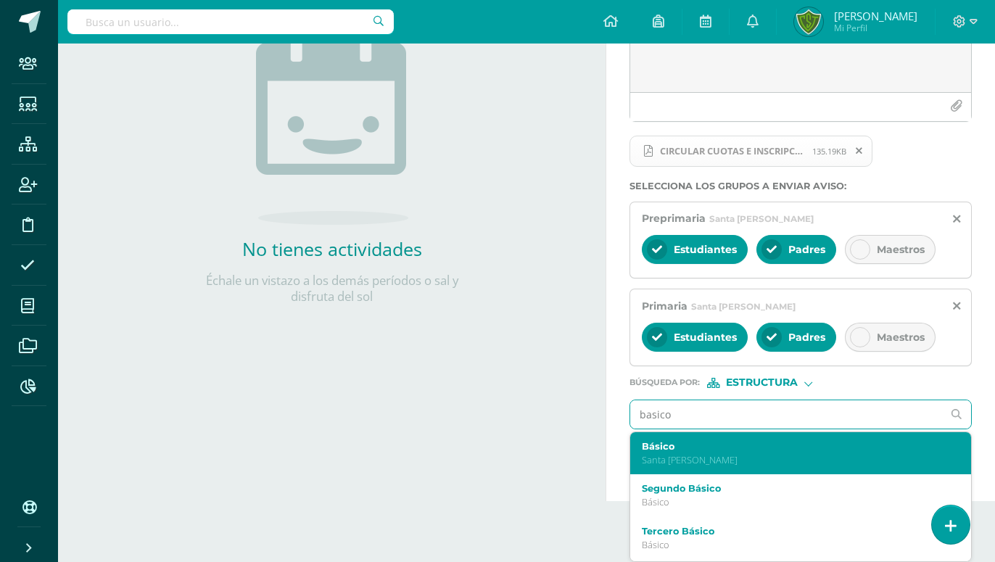
click at [688, 464] on p "Santa [PERSON_NAME]" at bounding box center [794, 460] width 305 height 12
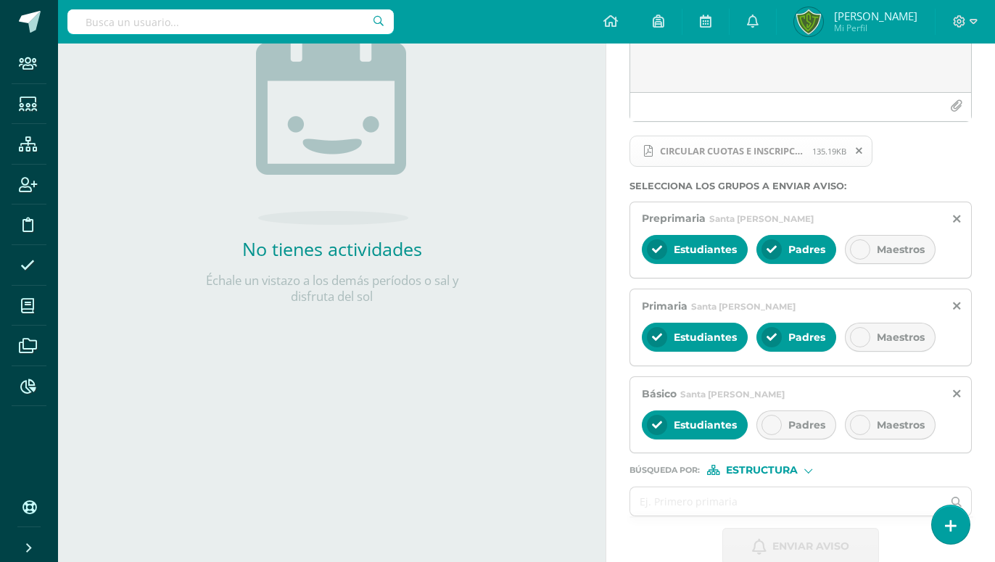
click at [768, 429] on icon at bounding box center [772, 425] width 10 height 10
click at [638, 506] on input "text" at bounding box center [786, 501] width 312 height 28
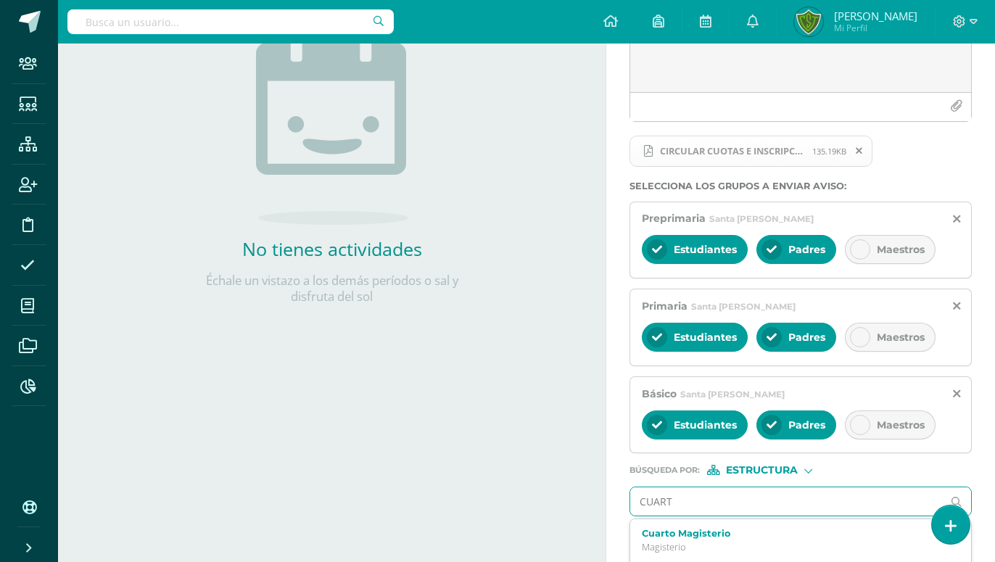
type input "CUARTO"
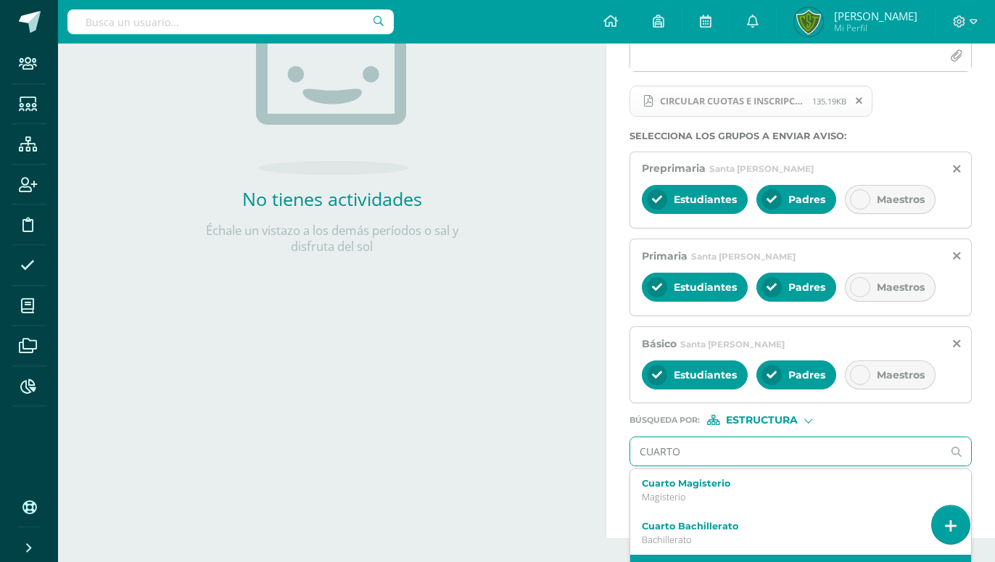
scroll to position [281, 0]
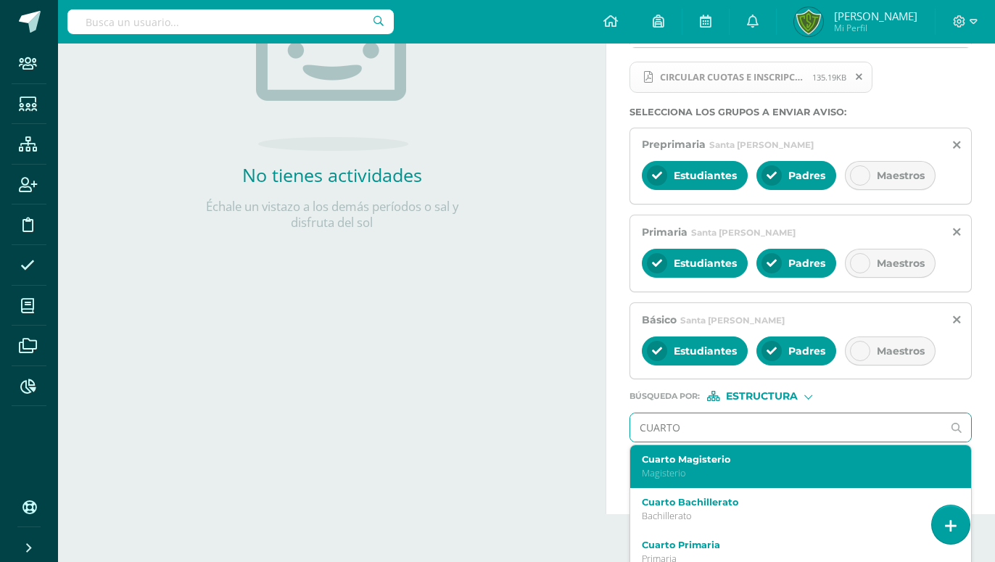
click at [655, 464] on label "Cuarto Magisterio" at bounding box center [794, 459] width 305 height 11
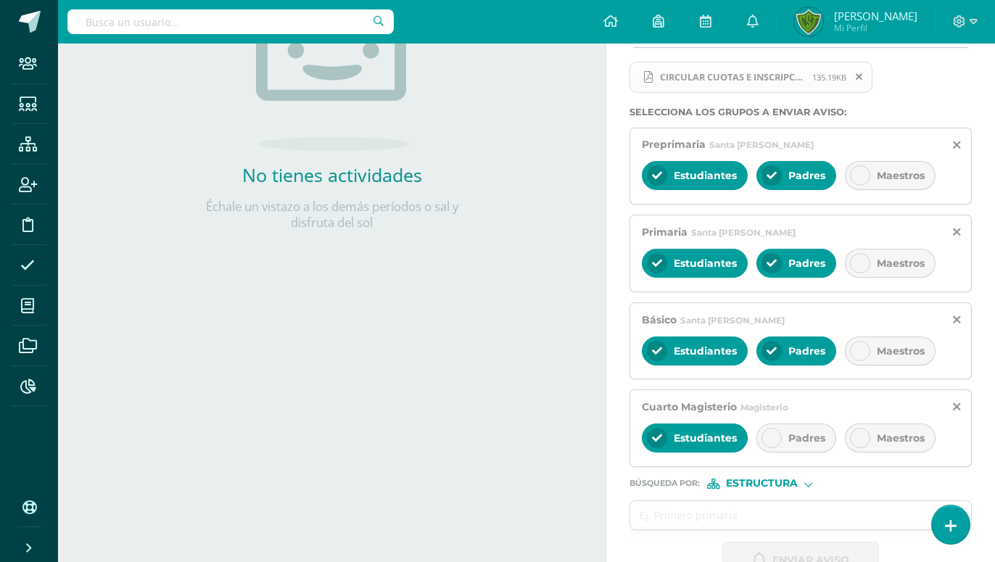
click at [781, 445] on div "Padres" at bounding box center [796, 438] width 80 height 29
click at [665, 511] on input "text" at bounding box center [786, 515] width 312 height 28
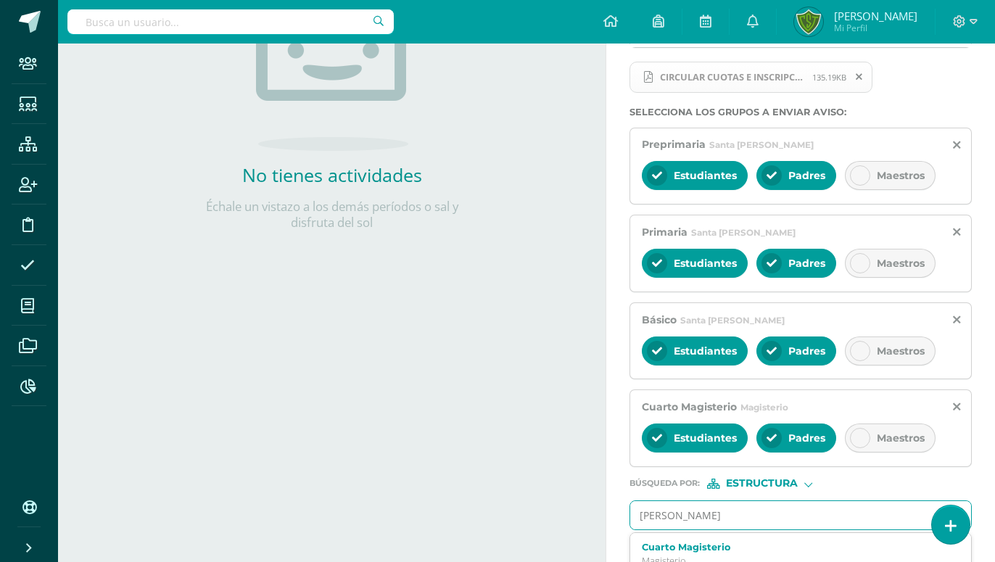
type input "QUINTO"
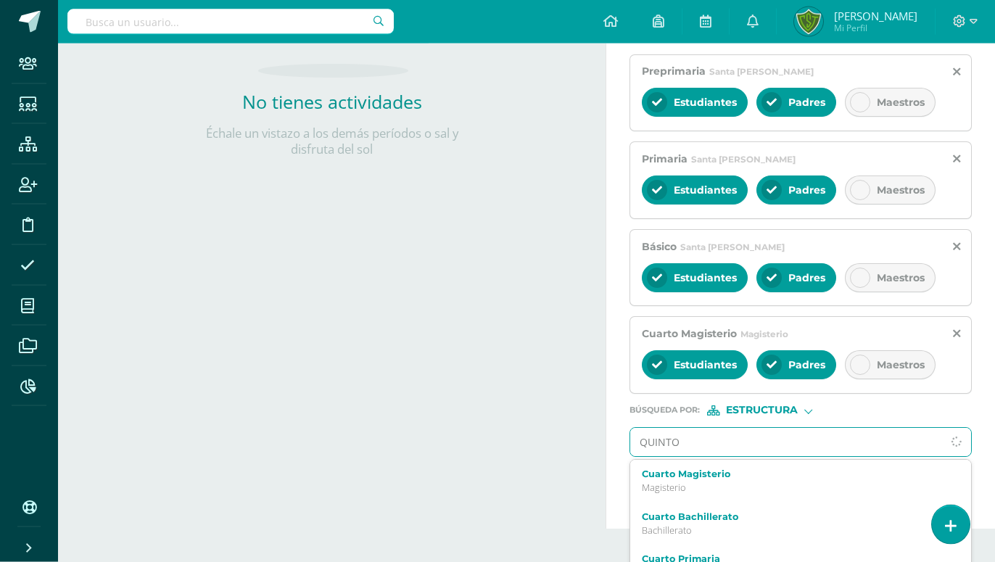
scroll to position [355, 0]
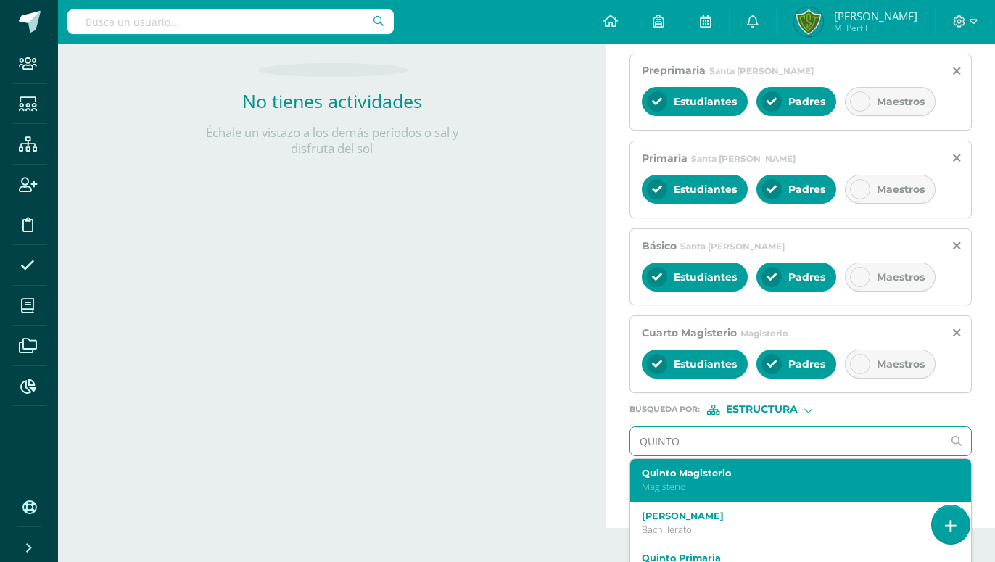
click at [691, 486] on p "Magisterio" at bounding box center [794, 487] width 305 height 12
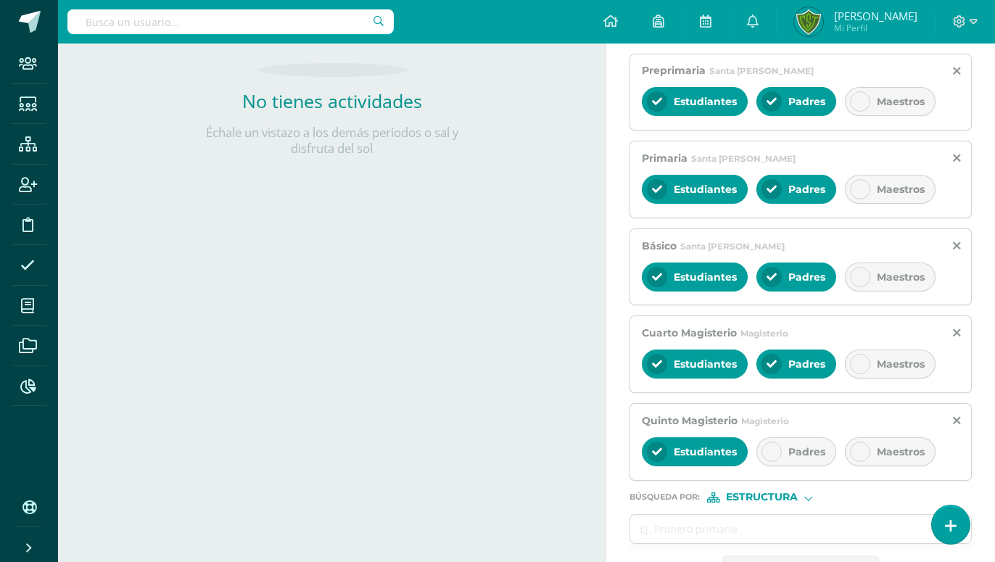
click at [775, 453] on icon at bounding box center [772, 452] width 10 height 10
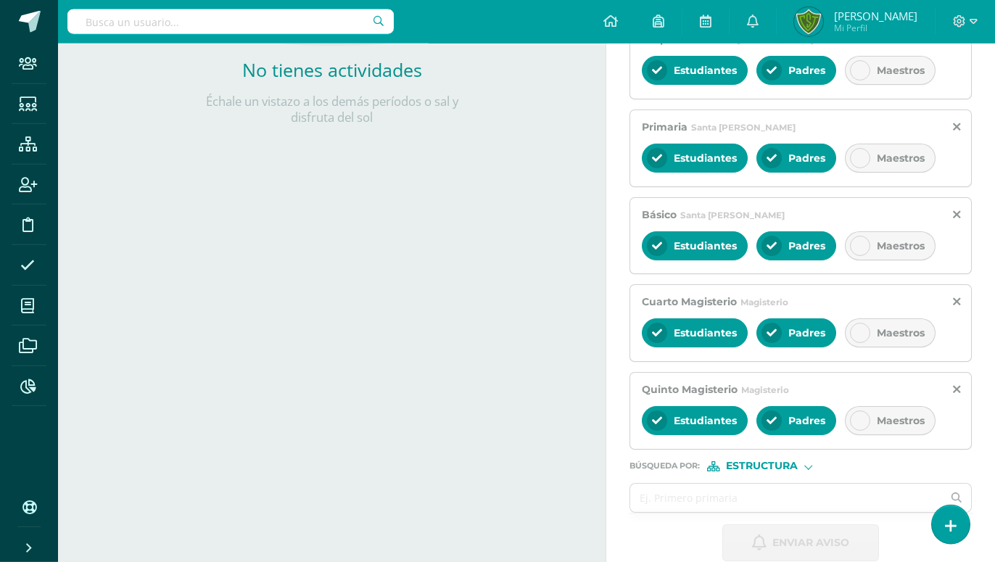
scroll to position [408, 0]
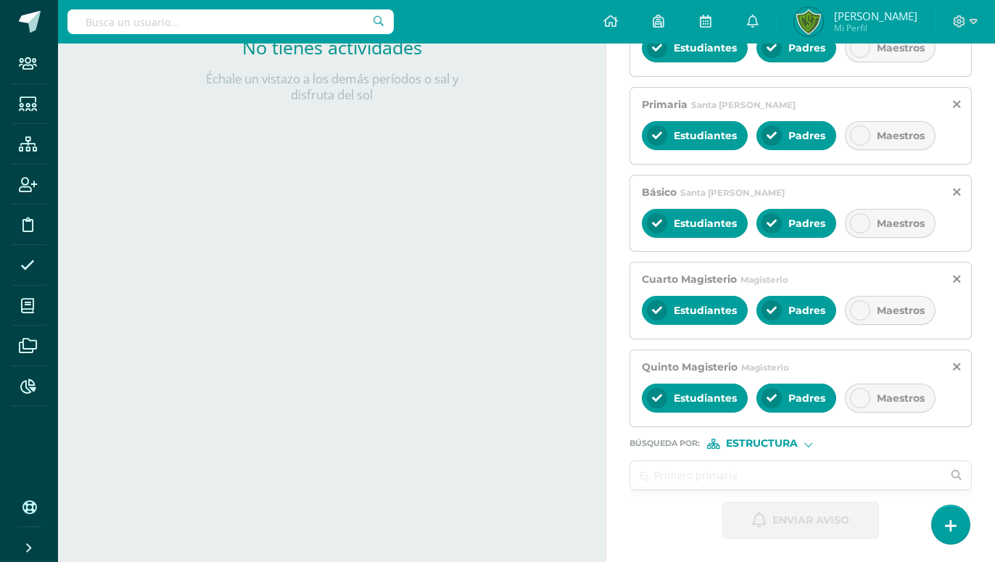
click at [698, 472] on input "text" at bounding box center [786, 475] width 312 height 28
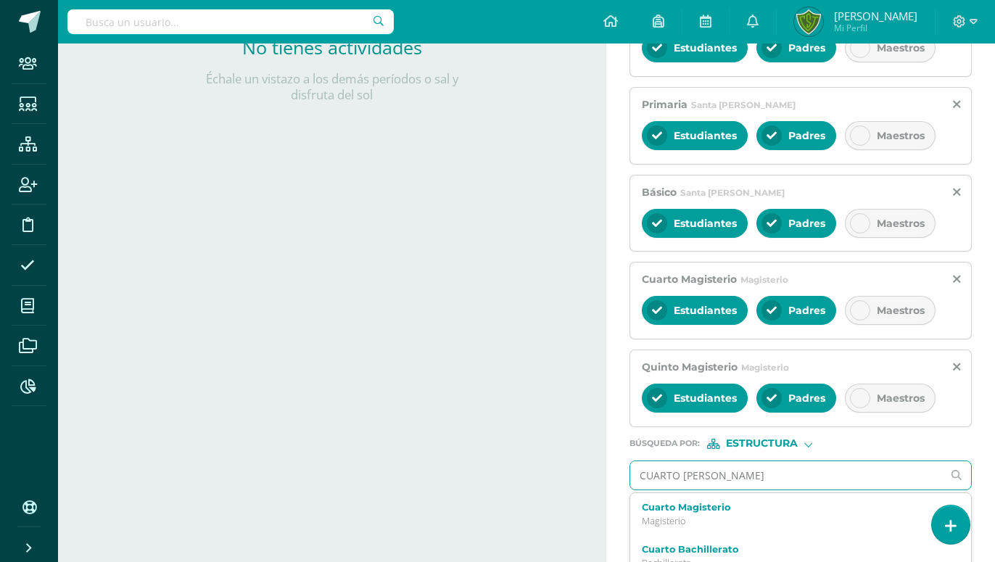
type input "CUARTO BACHI"
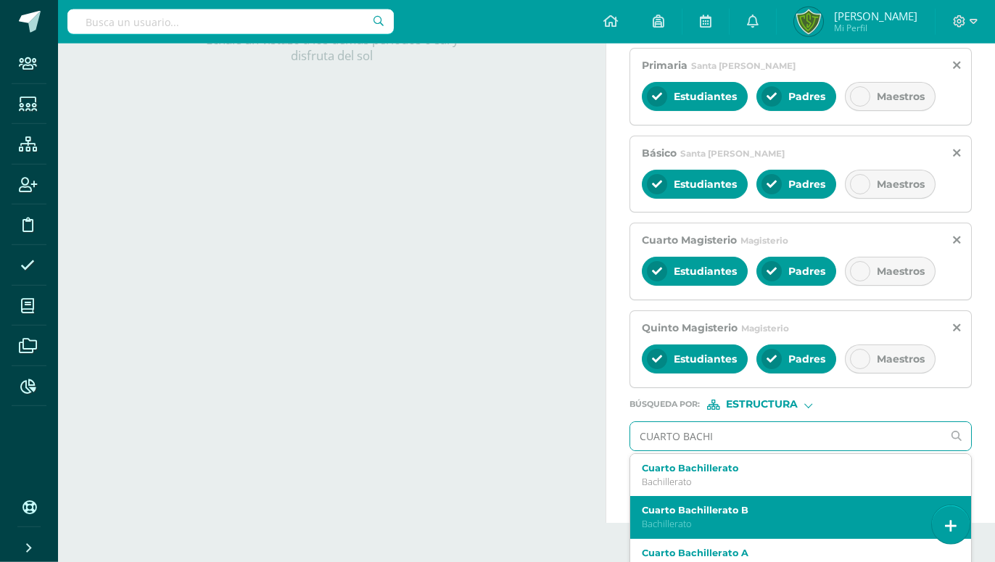
scroll to position [469, 0]
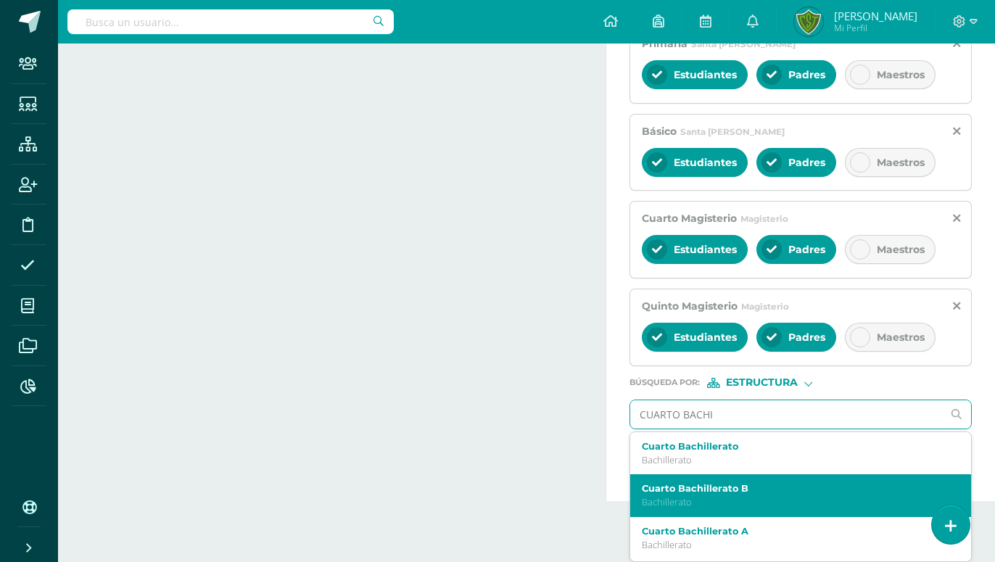
click at [683, 498] on p "Bachillerato" at bounding box center [794, 502] width 305 height 12
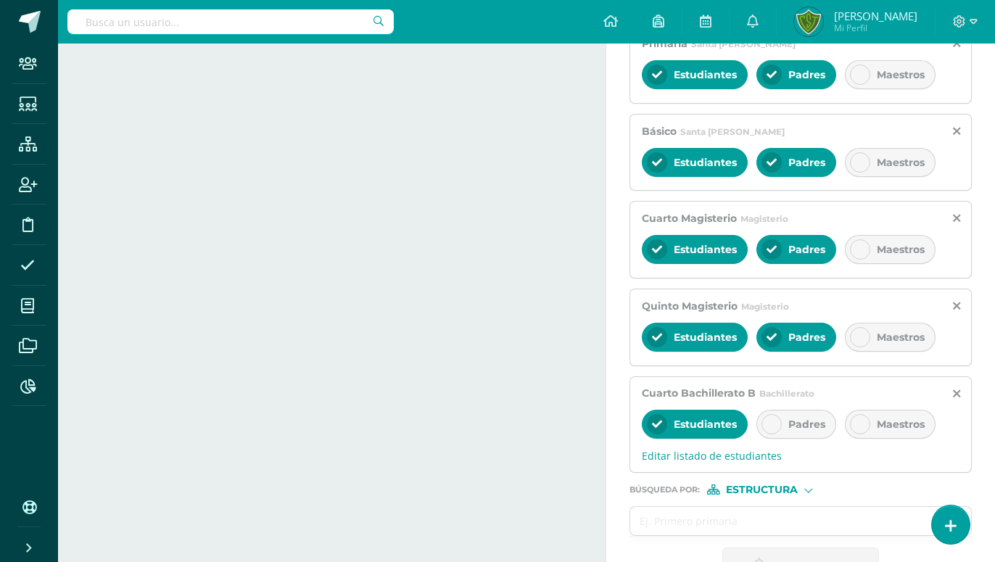
click at [772, 426] on icon at bounding box center [772, 424] width 10 height 10
click at [687, 523] on input "text" at bounding box center [786, 521] width 312 height 28
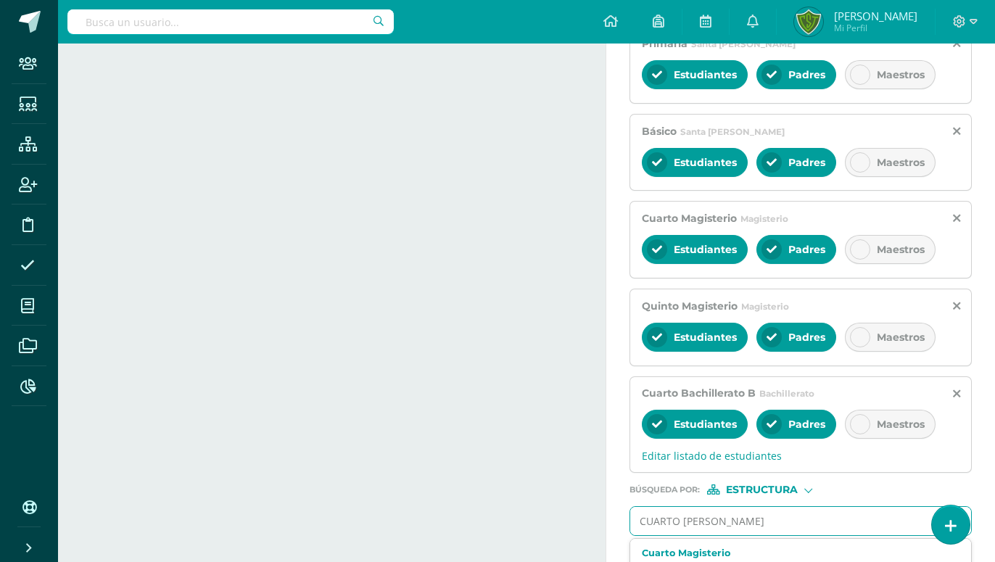
type input "CUARTO BACHI"
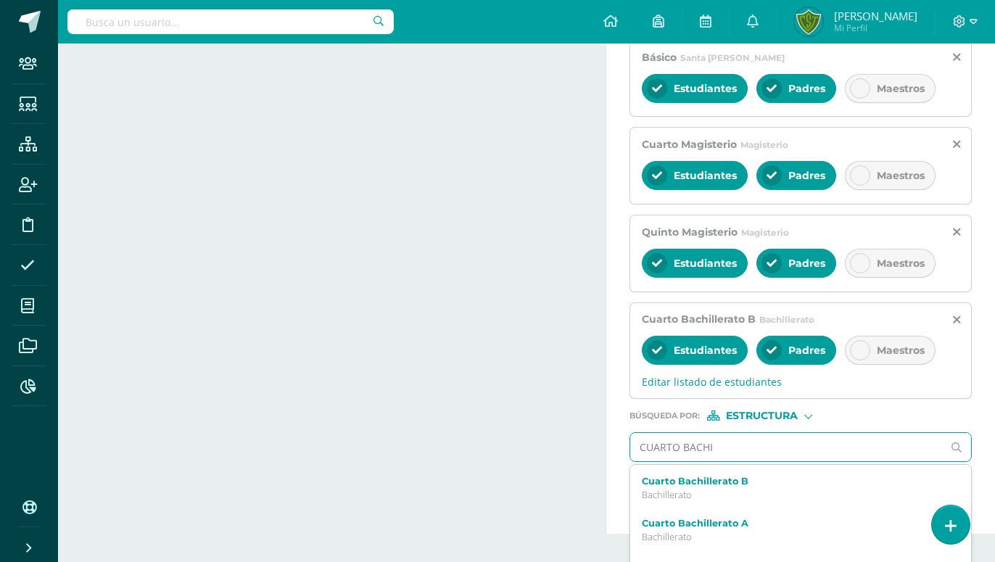
scroll to position [74, 0]
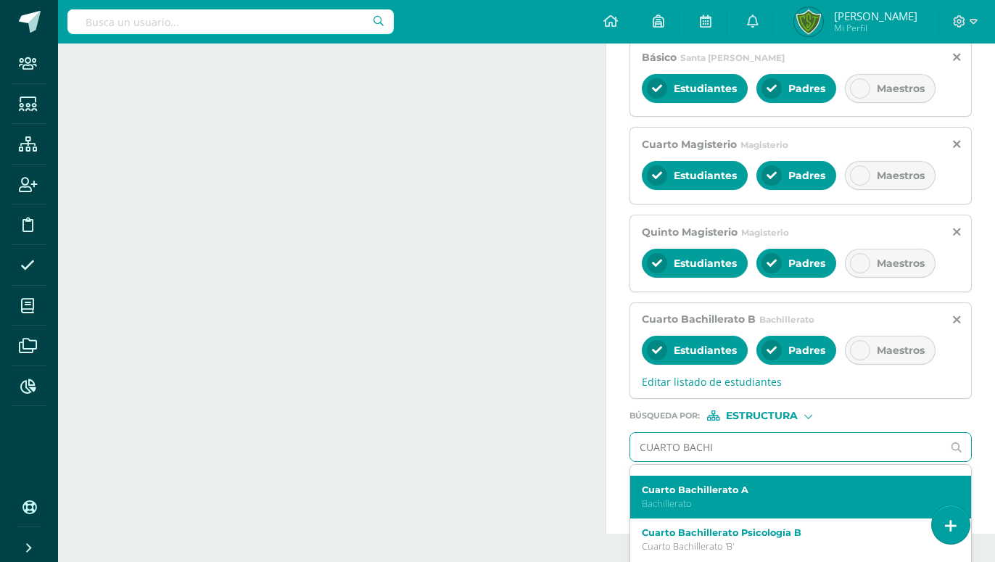
click at [698, 508] on p "Bachillerato" at bounding box center [794, 504] width 305 height 12
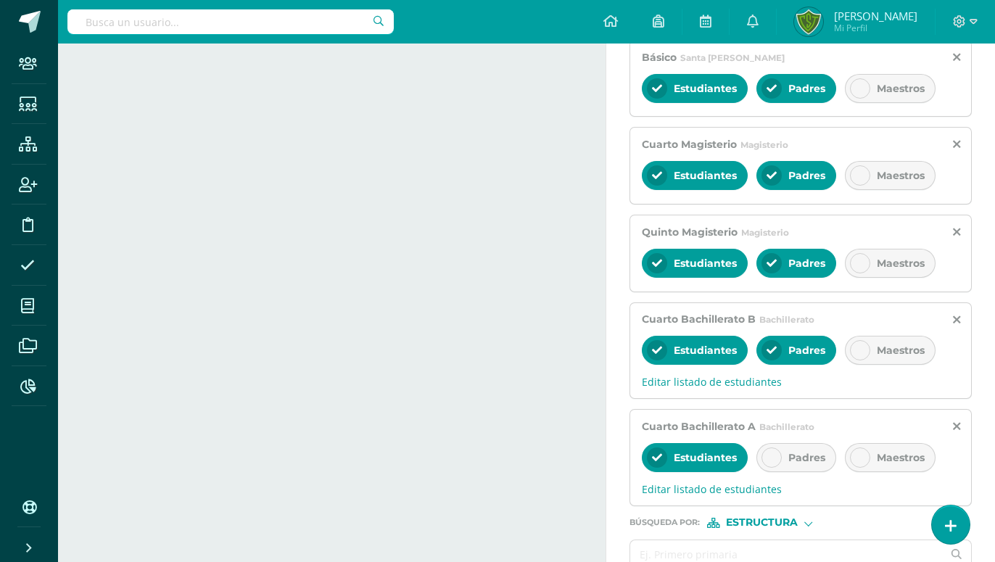
scroll to position [0, 0]
click at [777, 454] on div at bounding box center [771, 457] width 20 height 20
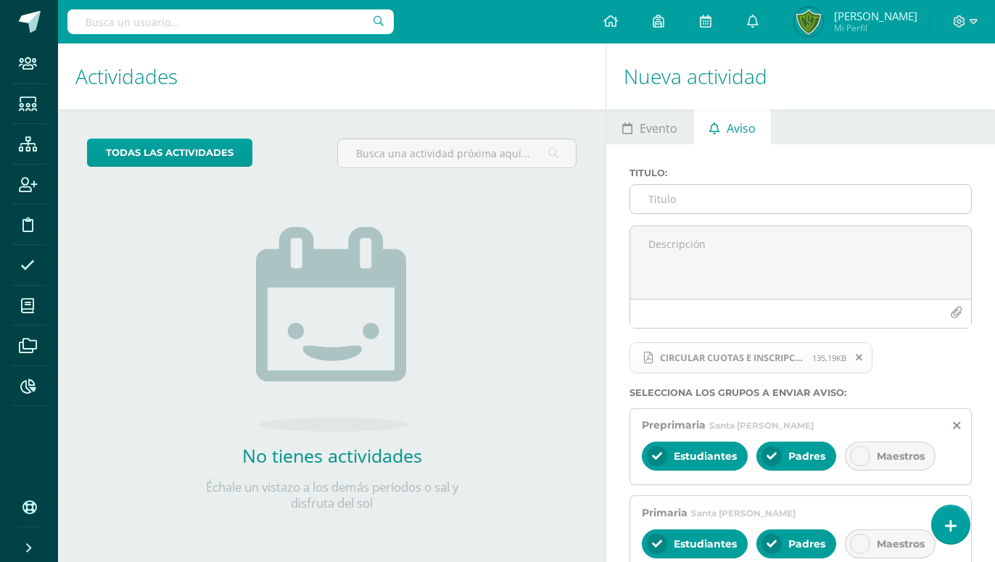
click at [664, 196] on input "Titulo :" at bounding box center [800, 199] width 341 height 28
type input "c"
type input "Circular de cuotas e inscripciones"
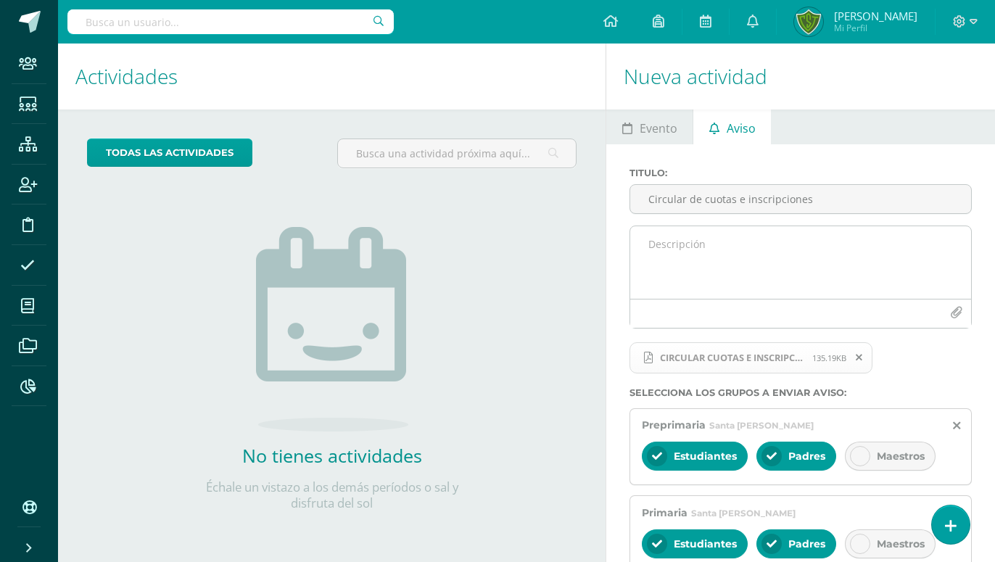
paste textarea "Estimados padres y madres de familia: Reciban un cordial y fraternal saludo en …"
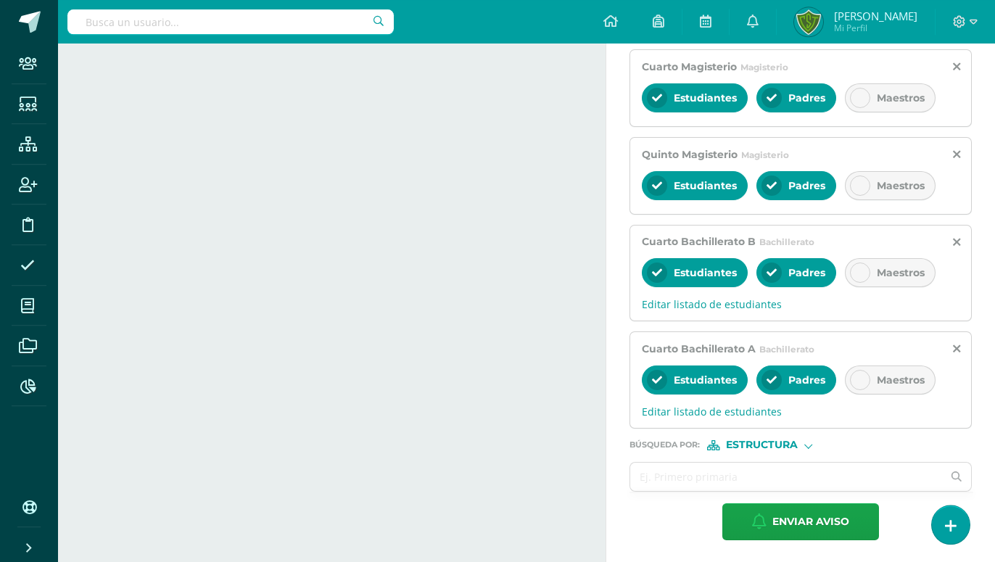
scroll to position [622, 0]
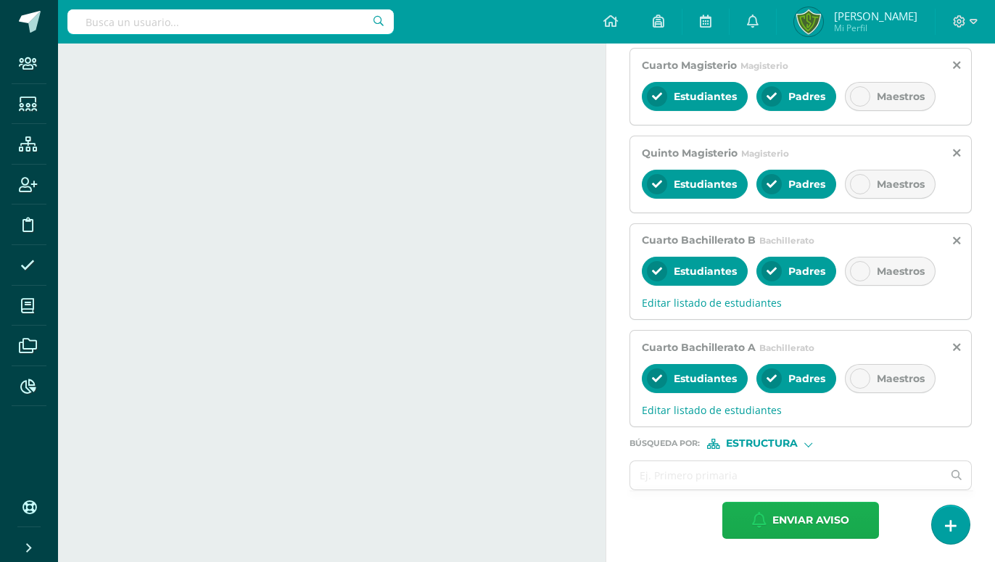
type textarea "Estimados padres y madres de familia: Reciban un cordial y fraternal saludo en …"
click at [775, 522] on span "Enviar aviso" at bounding box center [810, 521] width 77 height 36
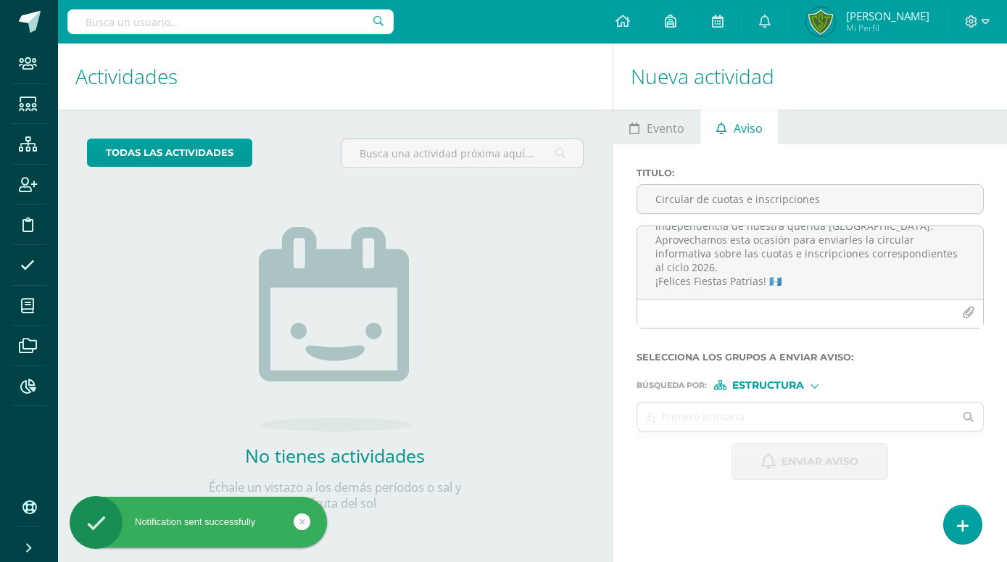
scroll to position [0, 0]
